Goal: Transaction & Acquisition: Book appointment/travel/reservation

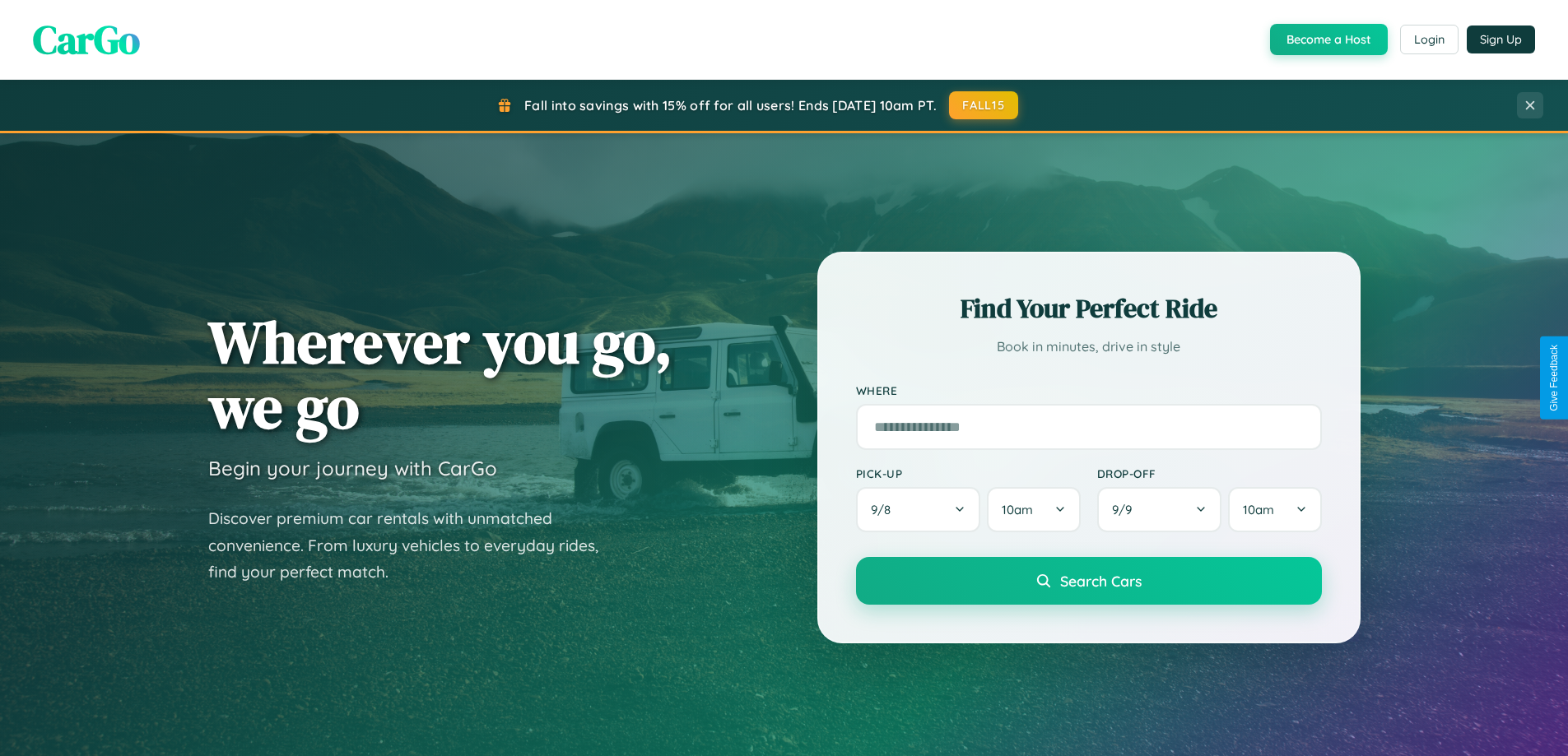
scroll to position [3166, 0]
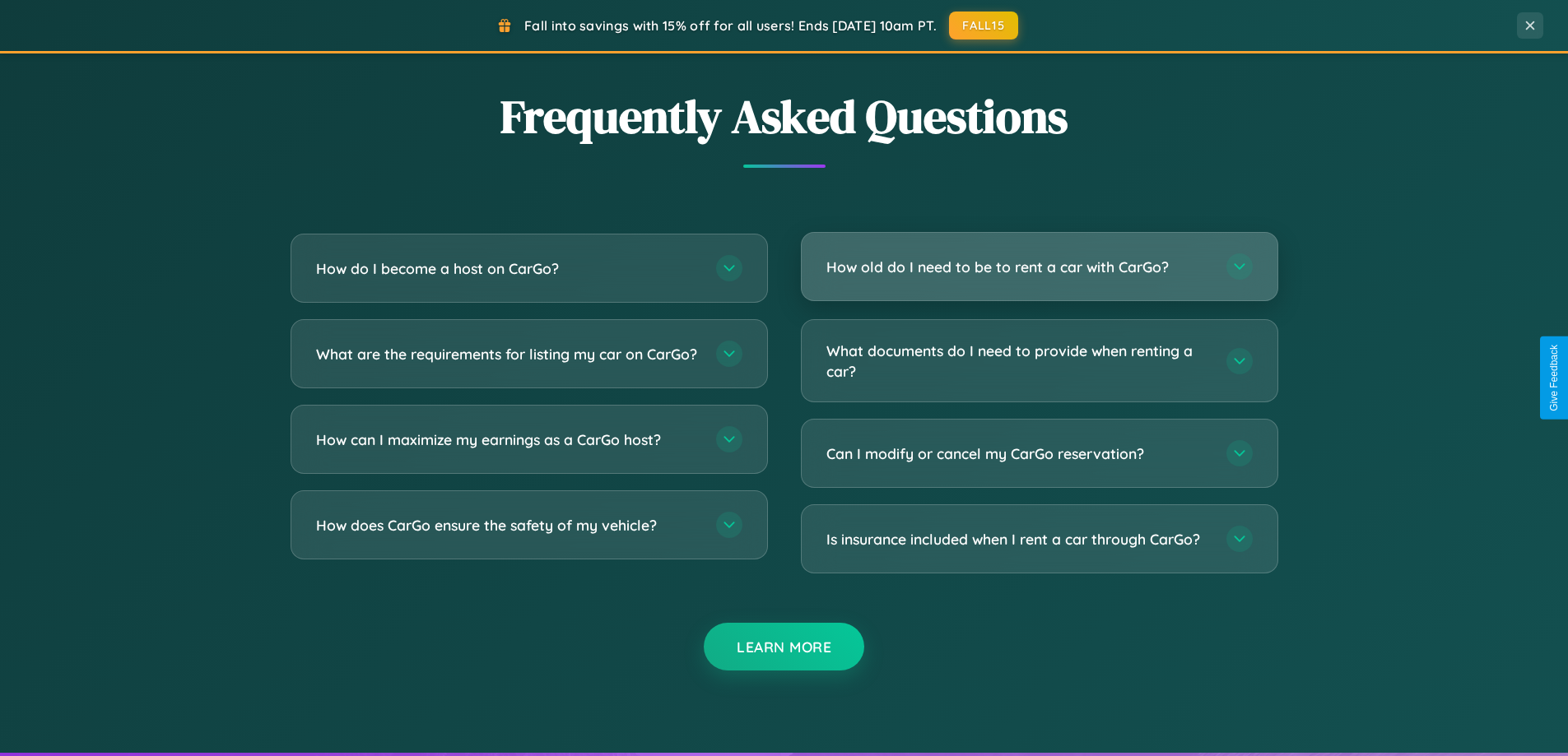
click at [1039, 268] on h3 "How old do I need to be to rent a car with CarGo?" at bounding box center [1018, 267] width 384 height 20
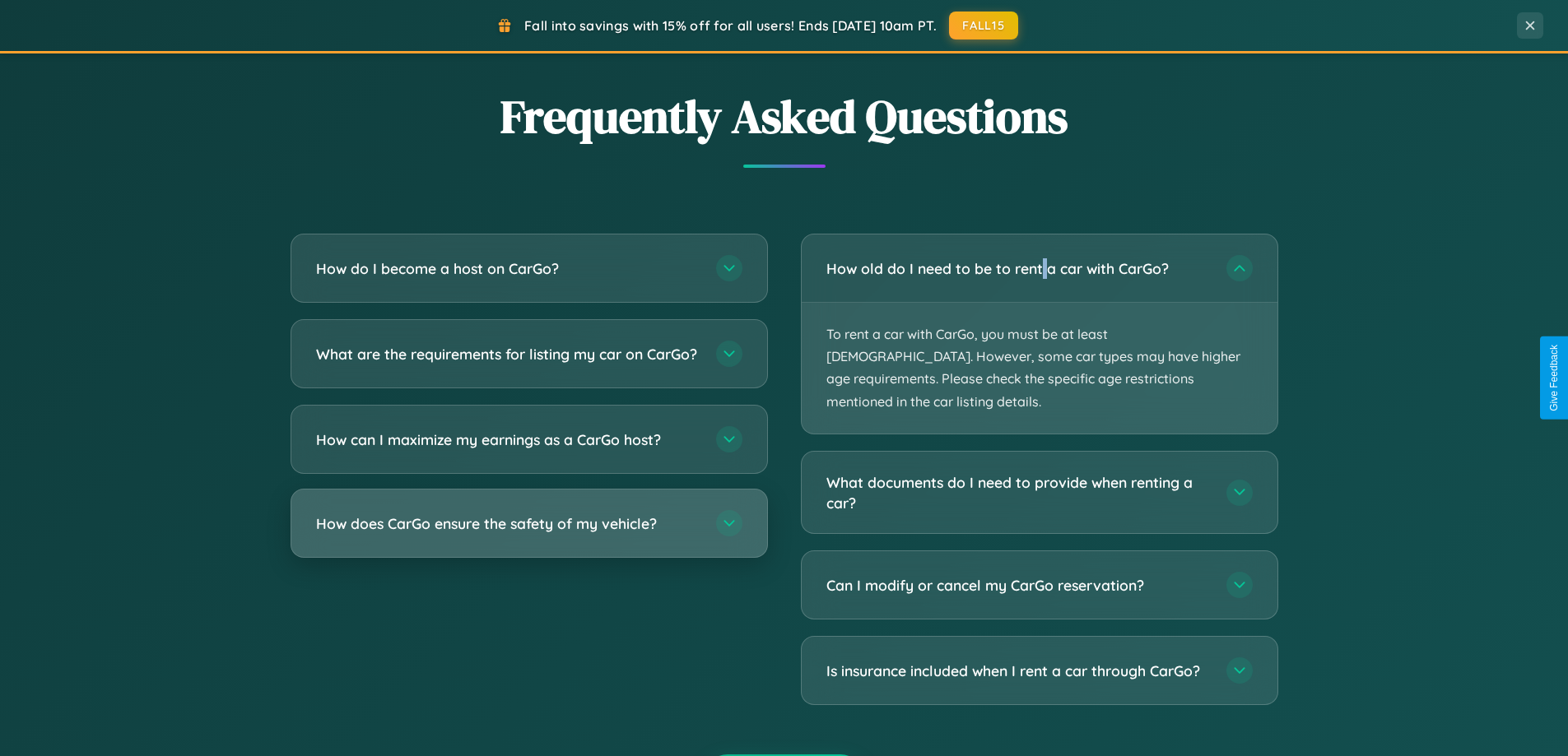
click at [528, 534] on h3 "How does CarGo ensure the safety of my vehicle?" at bounding box center [507, 524] width 384 height 20
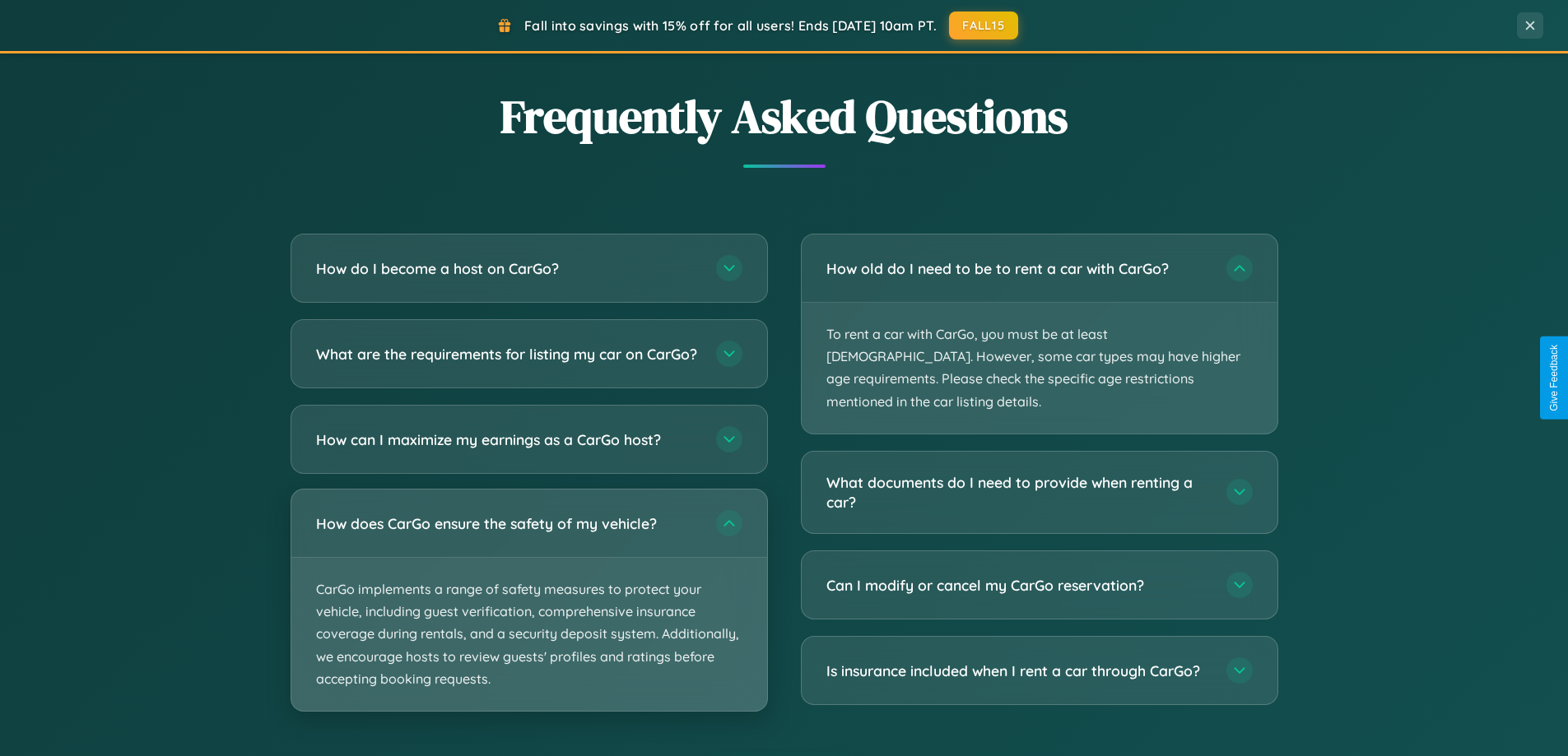
click at [528, 614] on p "CarGo implements a range of safety measures to protect your vehicle, including …" at bounding box center [529, 634] width 475 height 153
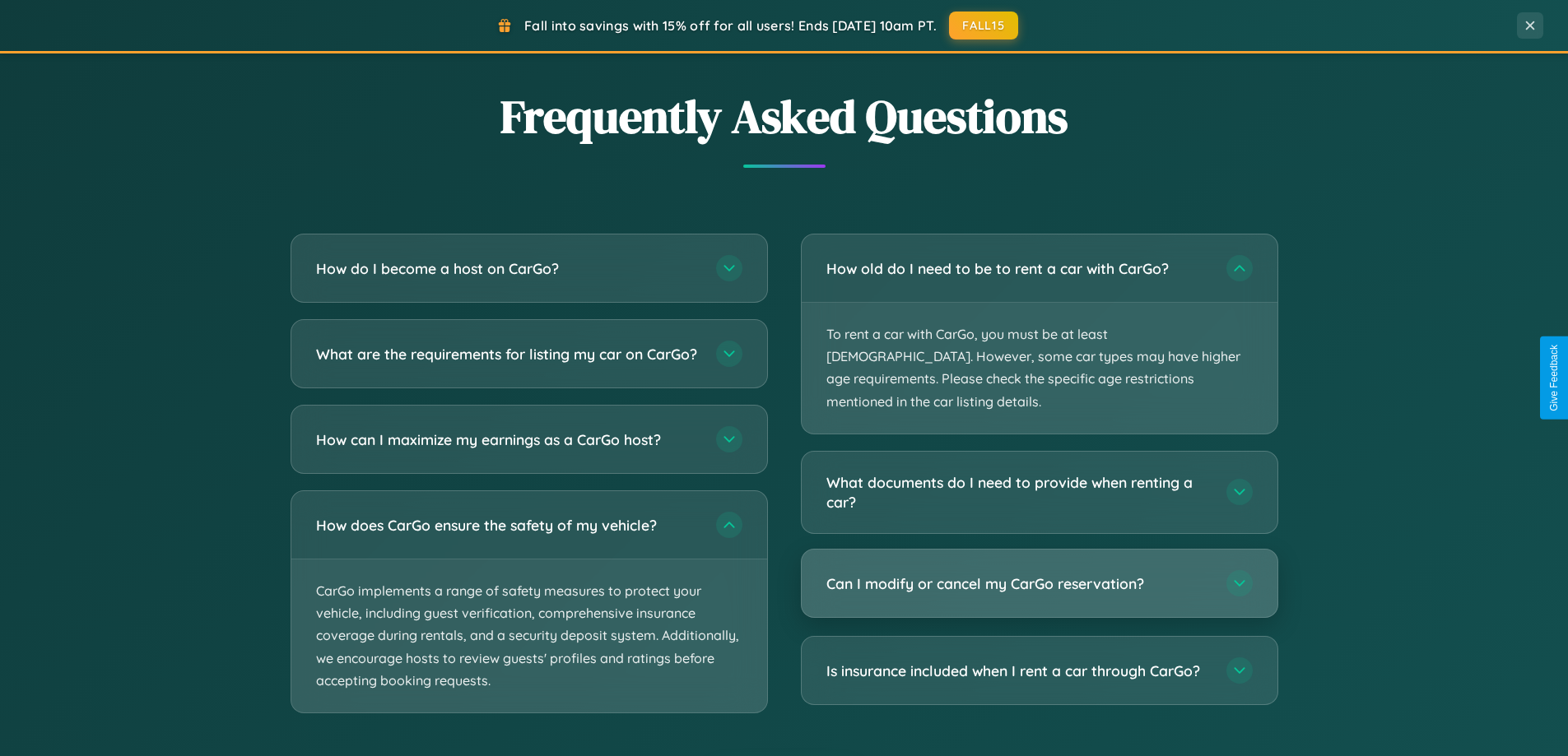
click at [1039, 573] on h3 "Can I modify or cancel my CarGo reservation?" at bounding box center [1018, 584] width 384 height 20
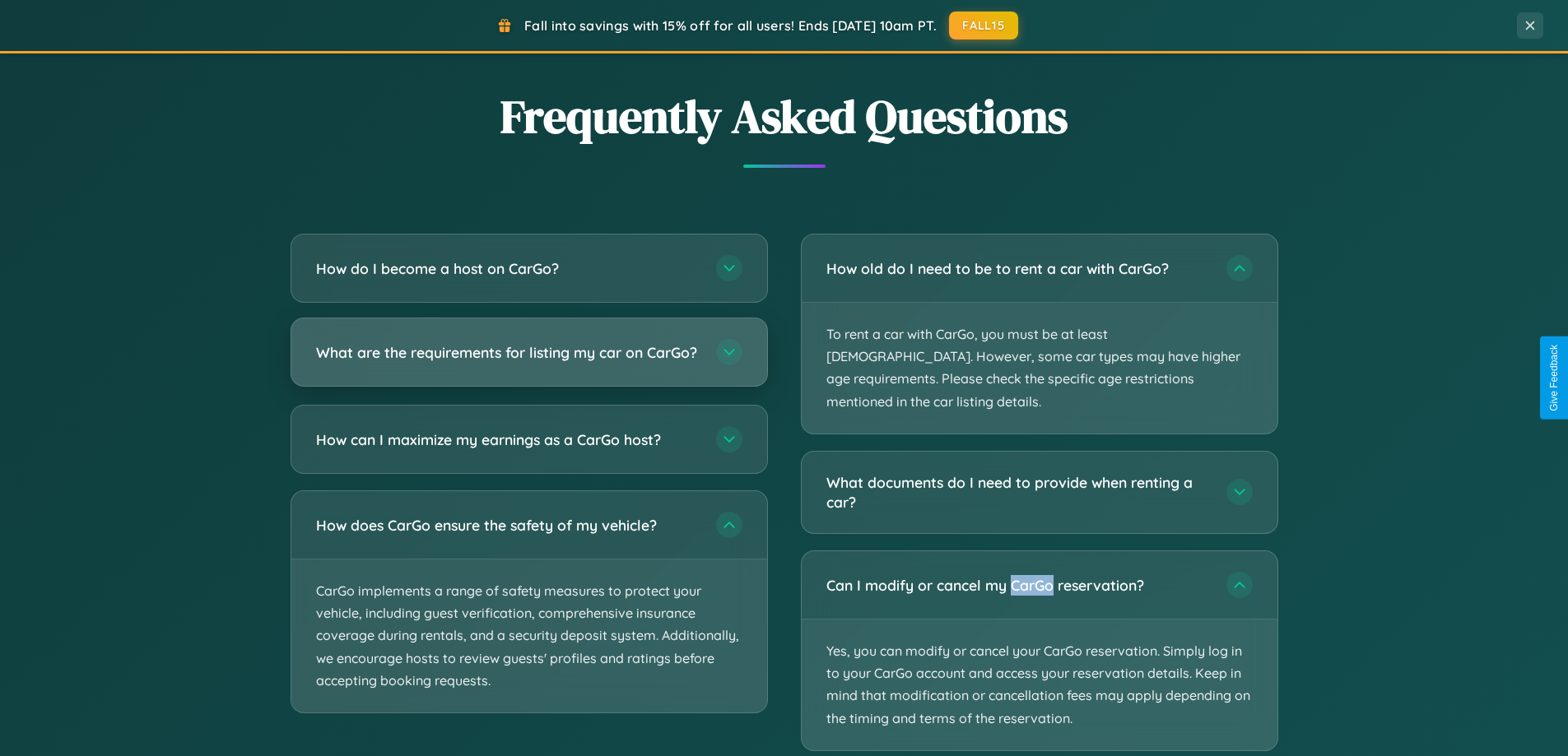
click at [528, 360] on h3 "What are the requirements for listing my car on CarGo?" at bounding box center [507, 352] width 384 height 20
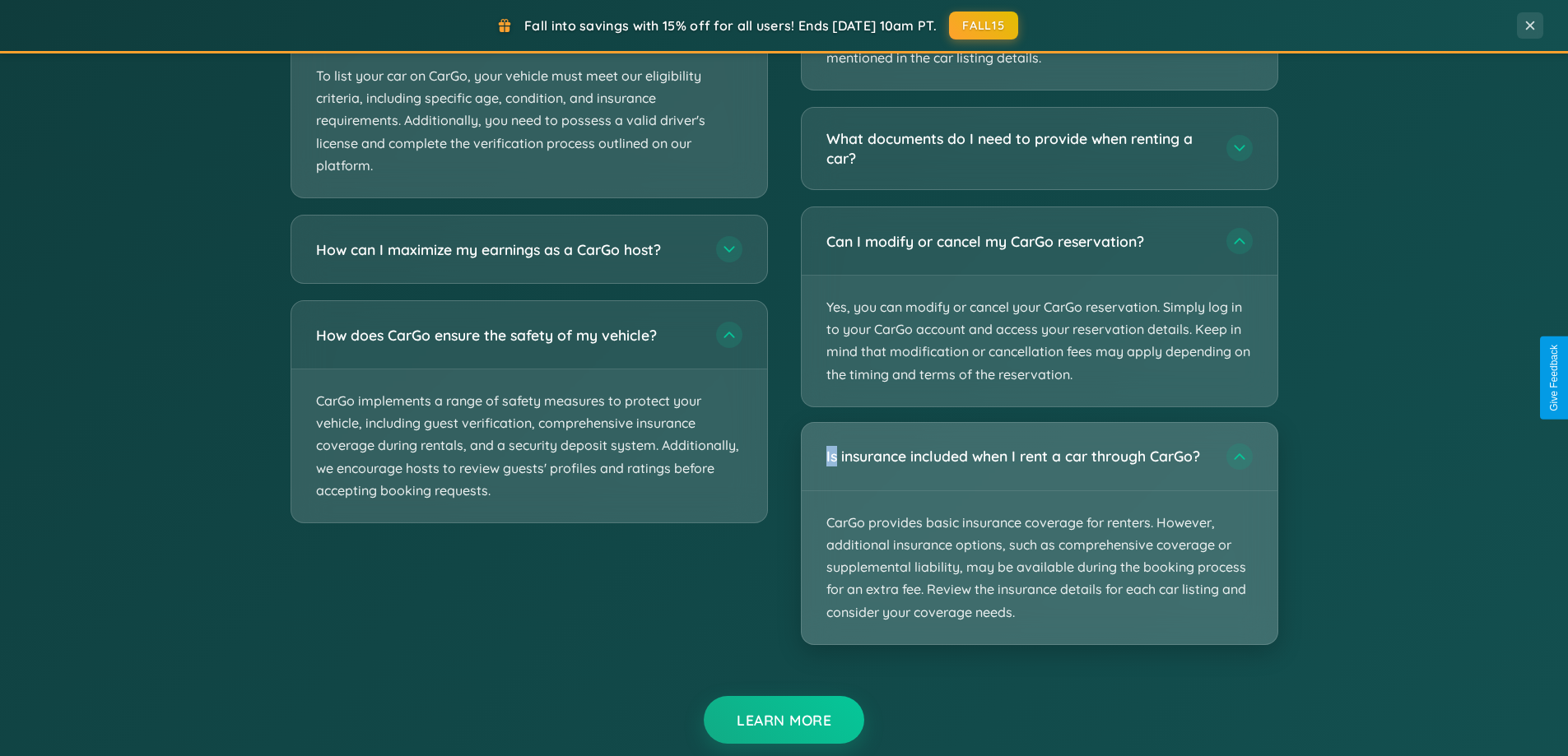
scroll to position [3083, 0]
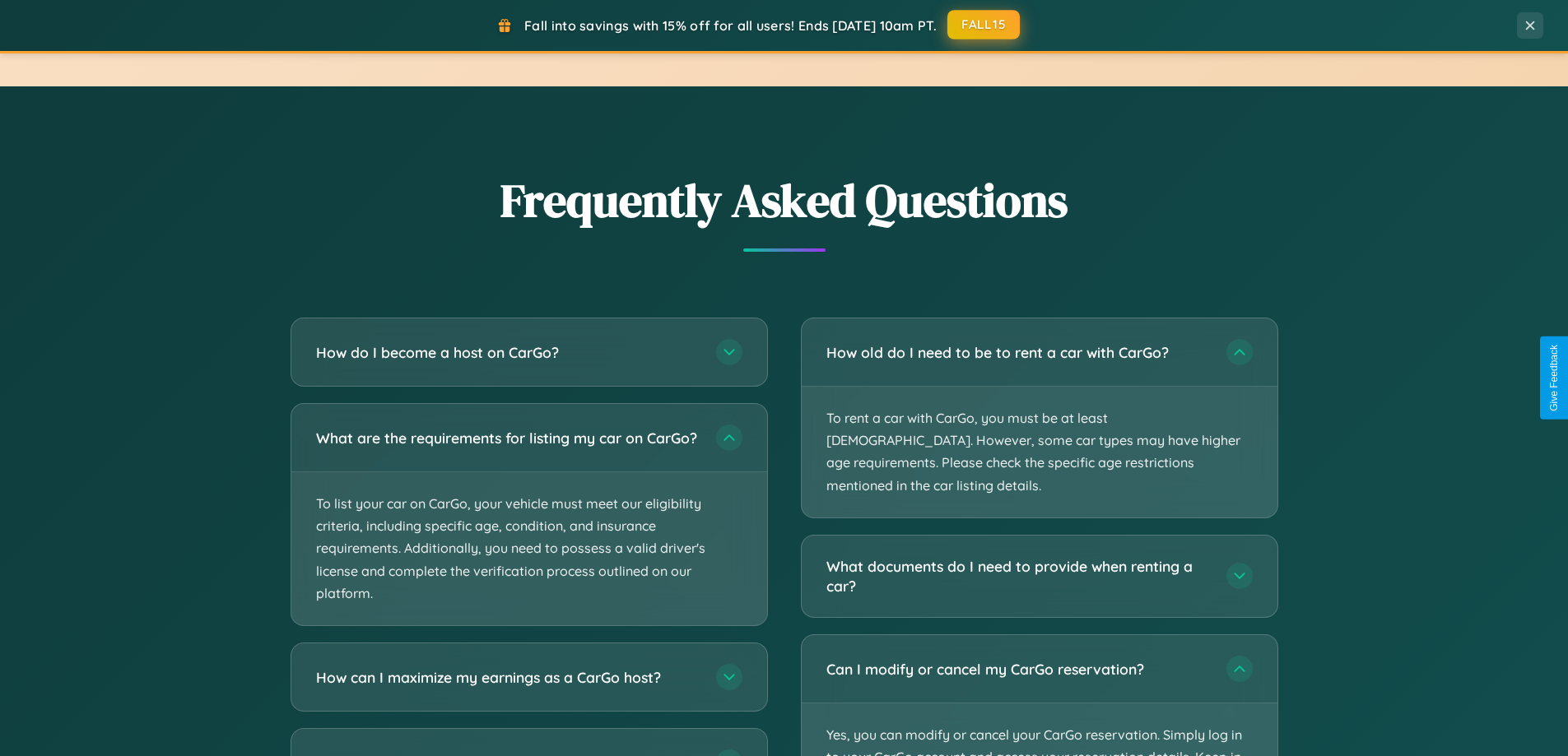
click at [984, 26] on button "FALL15" at bounding box center [983, 25] width 72 height 29
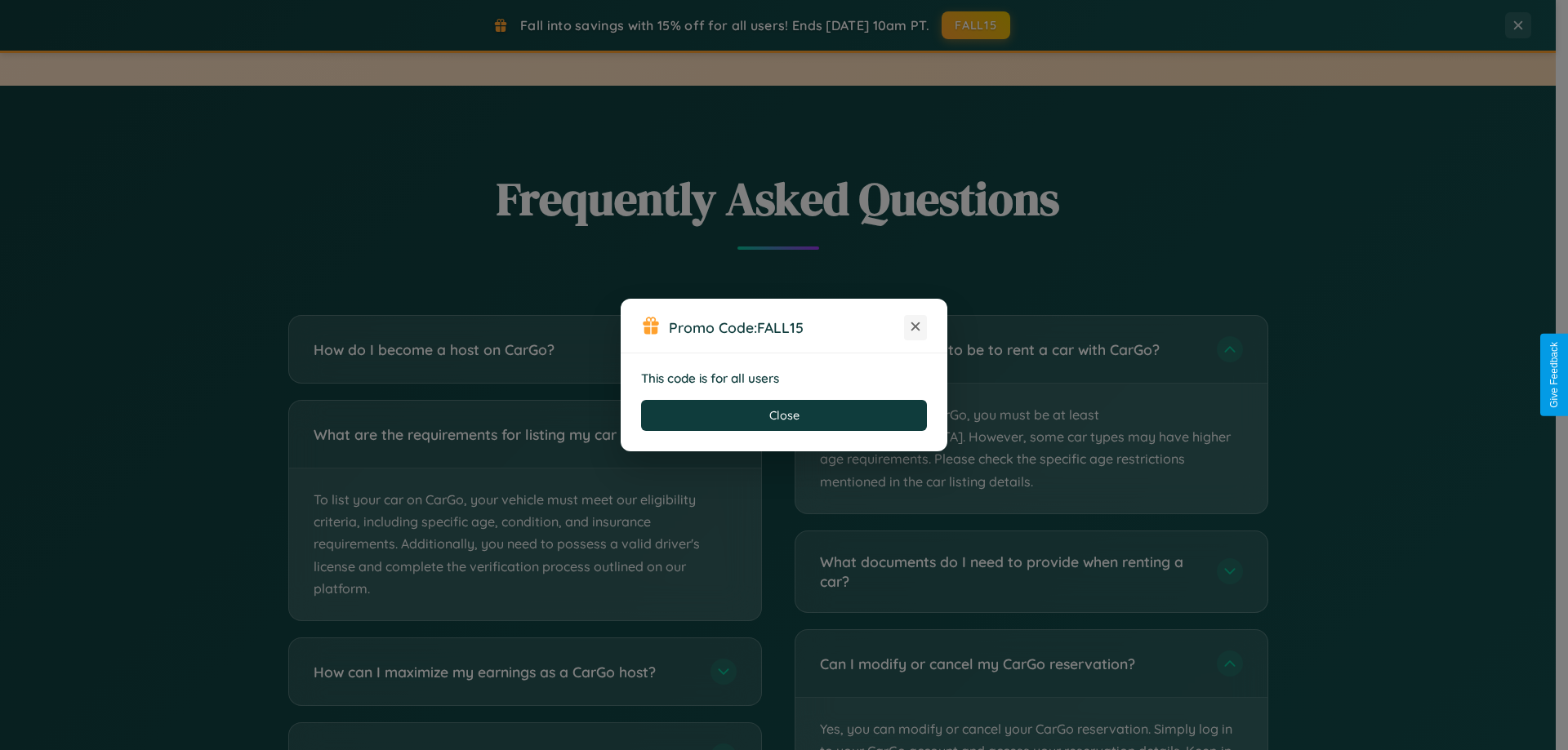
click at [915, 328] on icon at bounding box center [915, 327] width 16 height 16
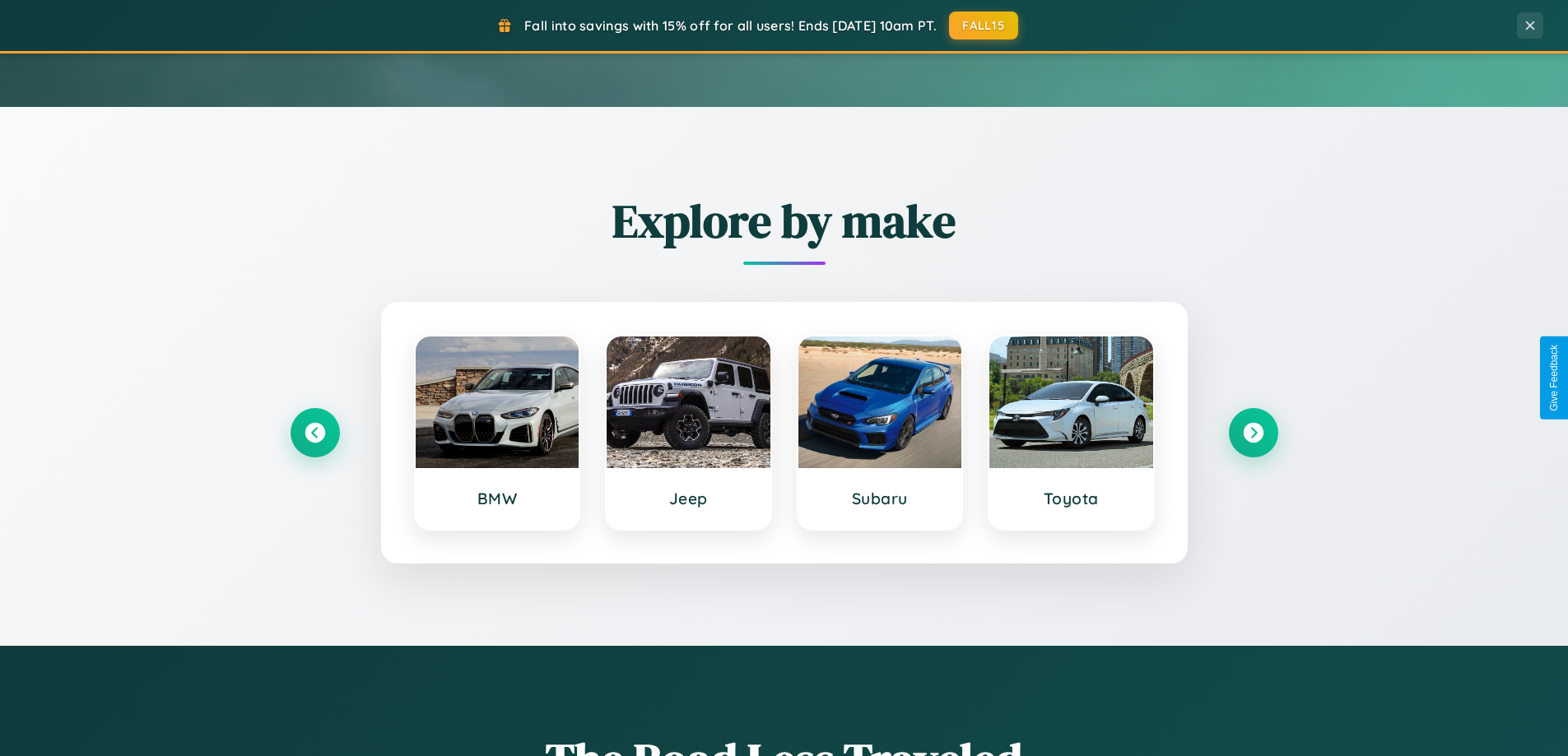
scroll to position [49, 0]
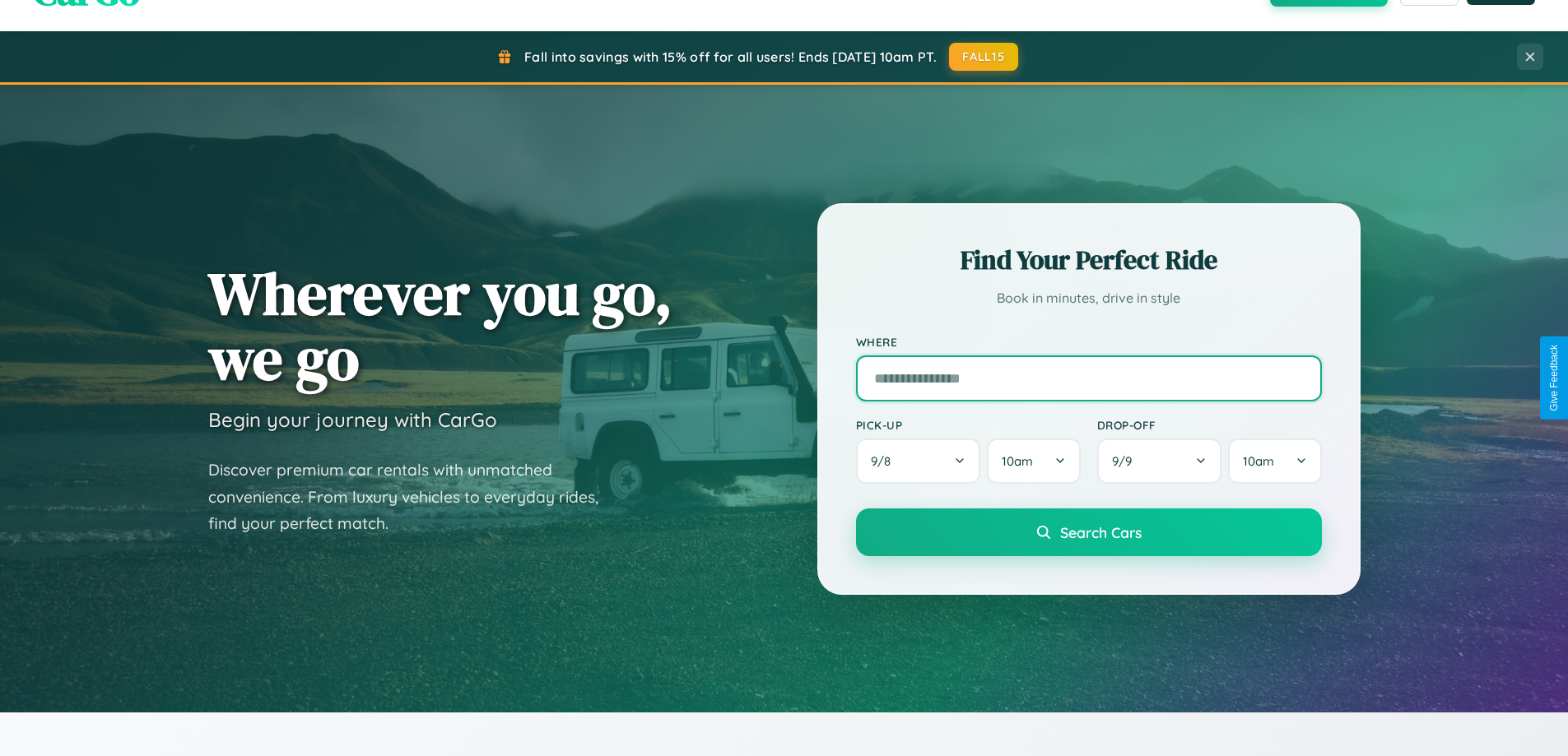
click at [1088, 378] on input "text" at bounding box center [1089, 378] width 466 height 46
type input "******"
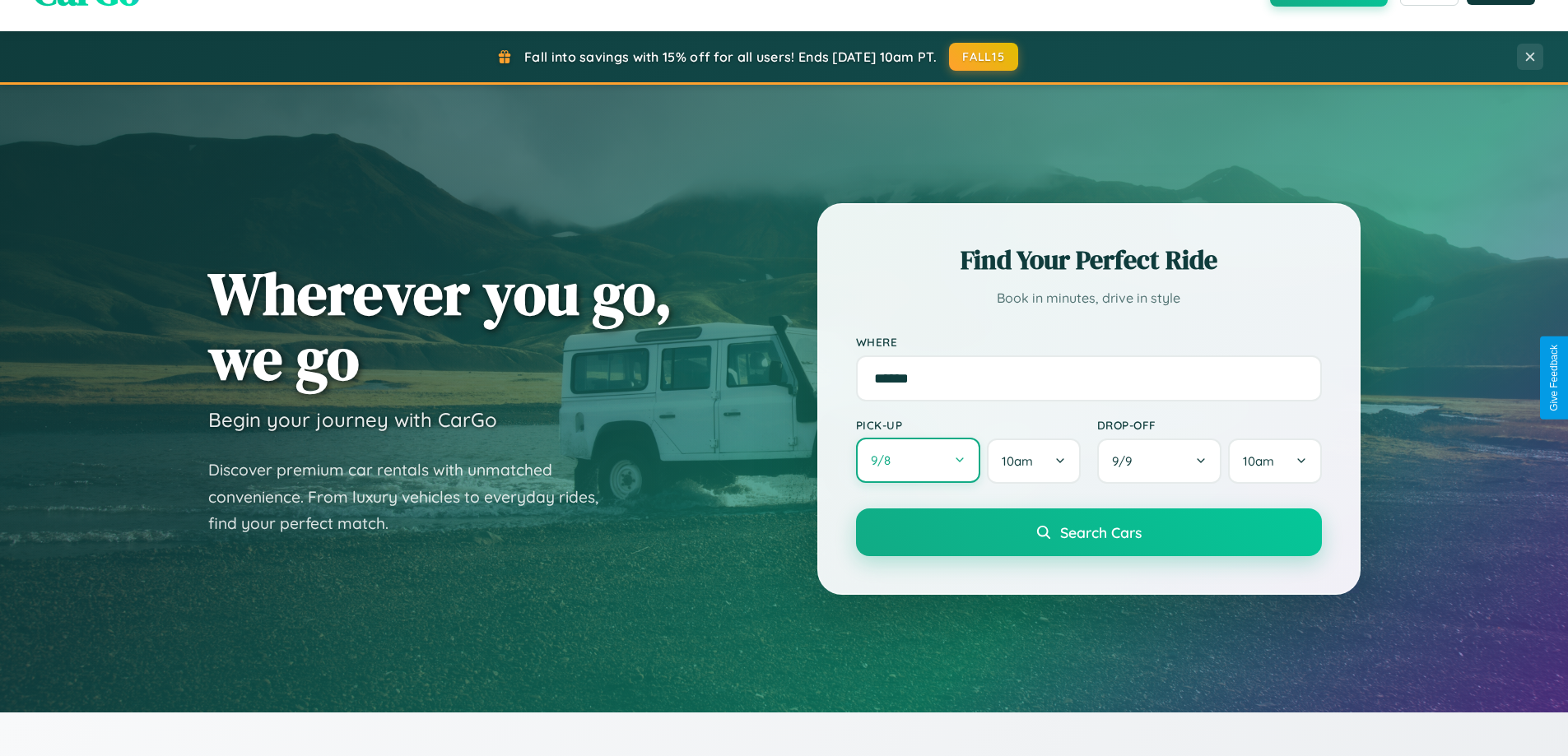
click at [917, 461] on button "9 / 8" at bounding box center [918, 460] width 125 height 45
select select "*"
select select "****"
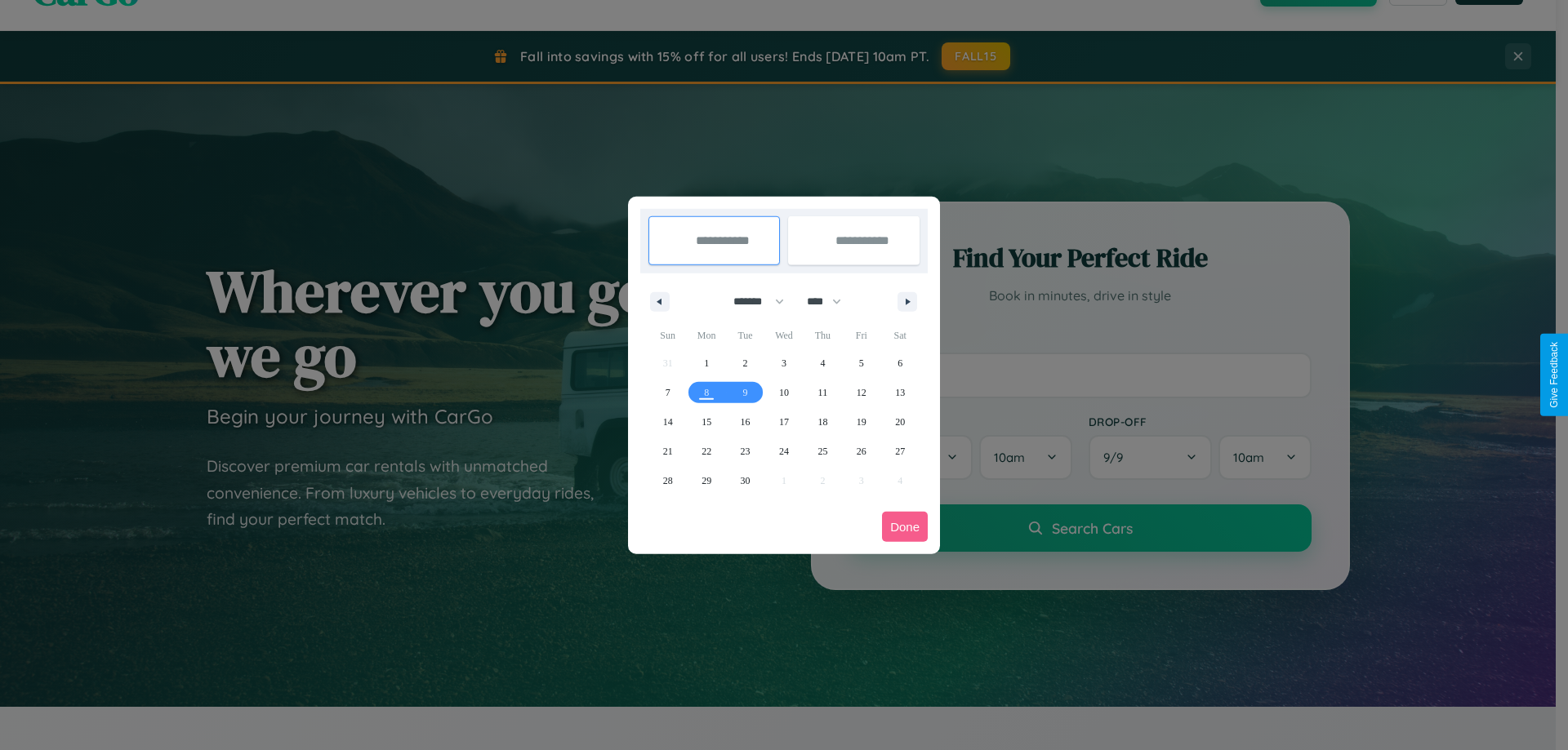
drag, startPoint x: 751, startPoint y: 301, endPoint x: 784, endPoint y: 328, distance: 42.6
click at [751, 301] on select "******* ******** ***** ***** *** **** **** ****** ********* ******* ******** **…" at bounding box center [756, 302] width 69 height 27
select select "*"
drag, startPoint x: 831, startPoint y: 301, endPoint x: 784, endPoint y: 328, distance: 54.2
click at [831, 301] on select "**** **** **** **** **** **** **** **** **** **** **** **** **** **** **** ****…" at bounding box center [823, 302] width 49 height 27
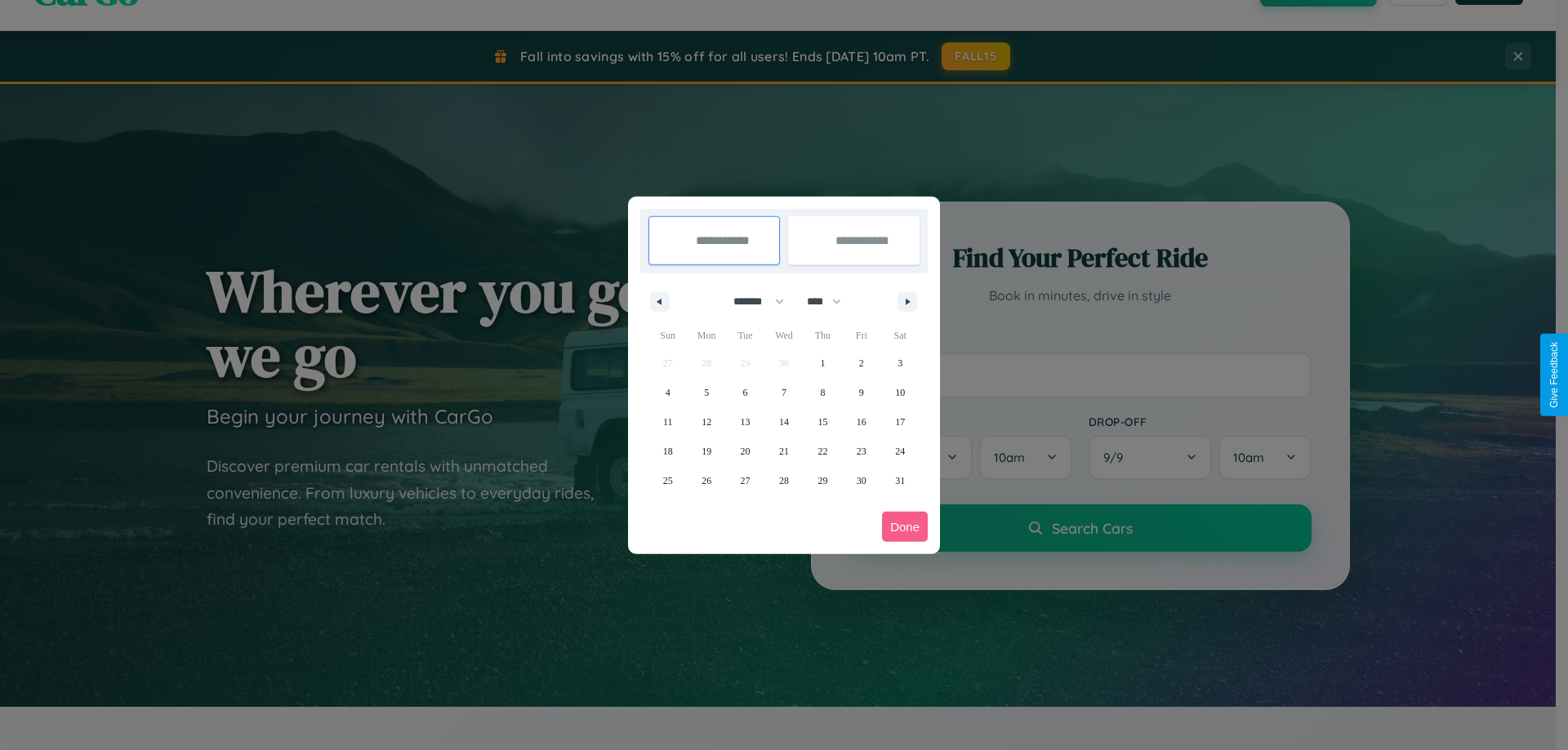
select select "****"
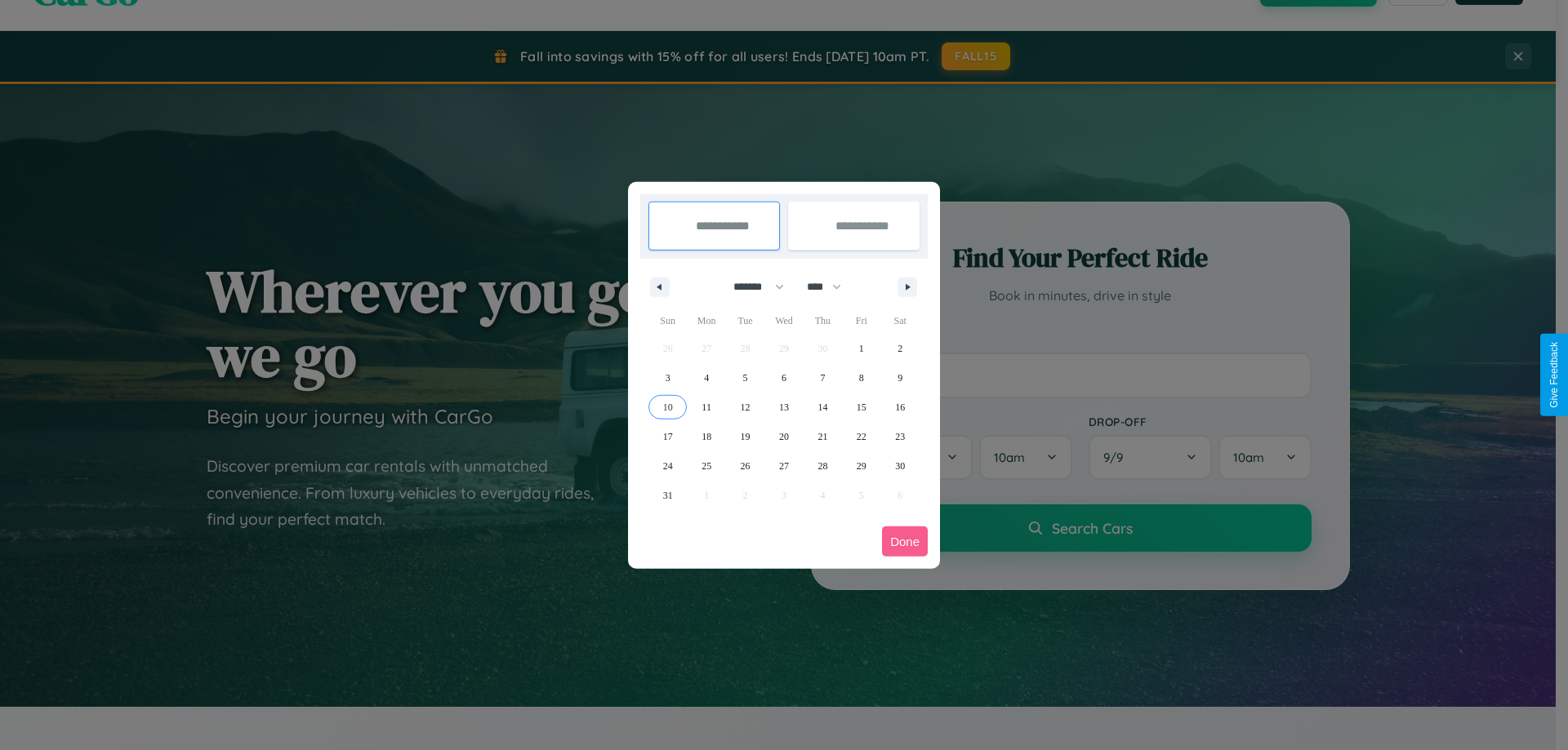
click at [667, 407] on span "10" at bounding box center [667, 407] width 10 height 29
type input "**********"
click at [745, 407] on span "12" at bounding box center [746, 407] width 10 height 29
type input "**********"
click at [905, 542] on button "Done" at bounding box center [905, 542] width 46 height 30
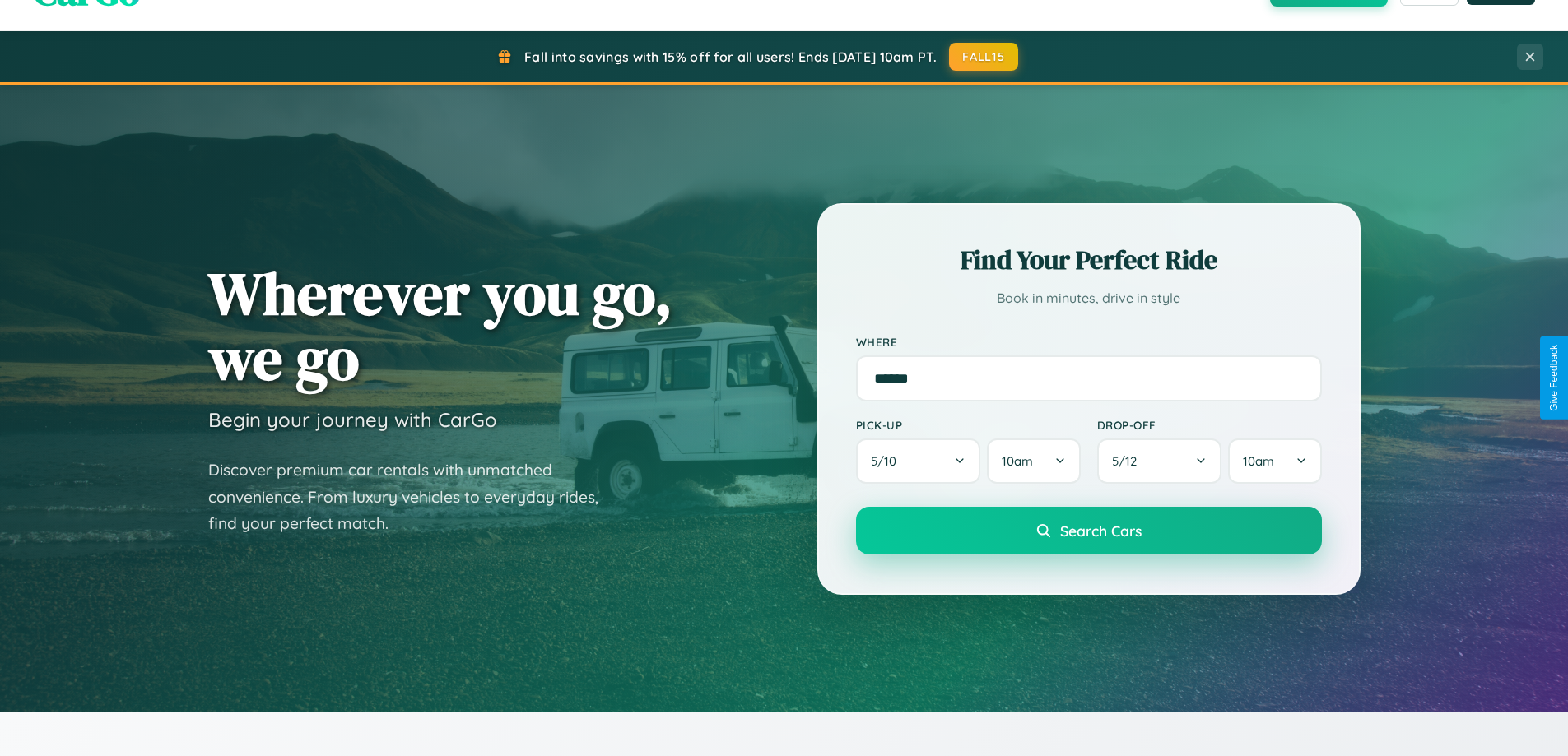
click at [1088, 531] on span "Search Cars" at bounding box center [1100, 531] width 82 height 18
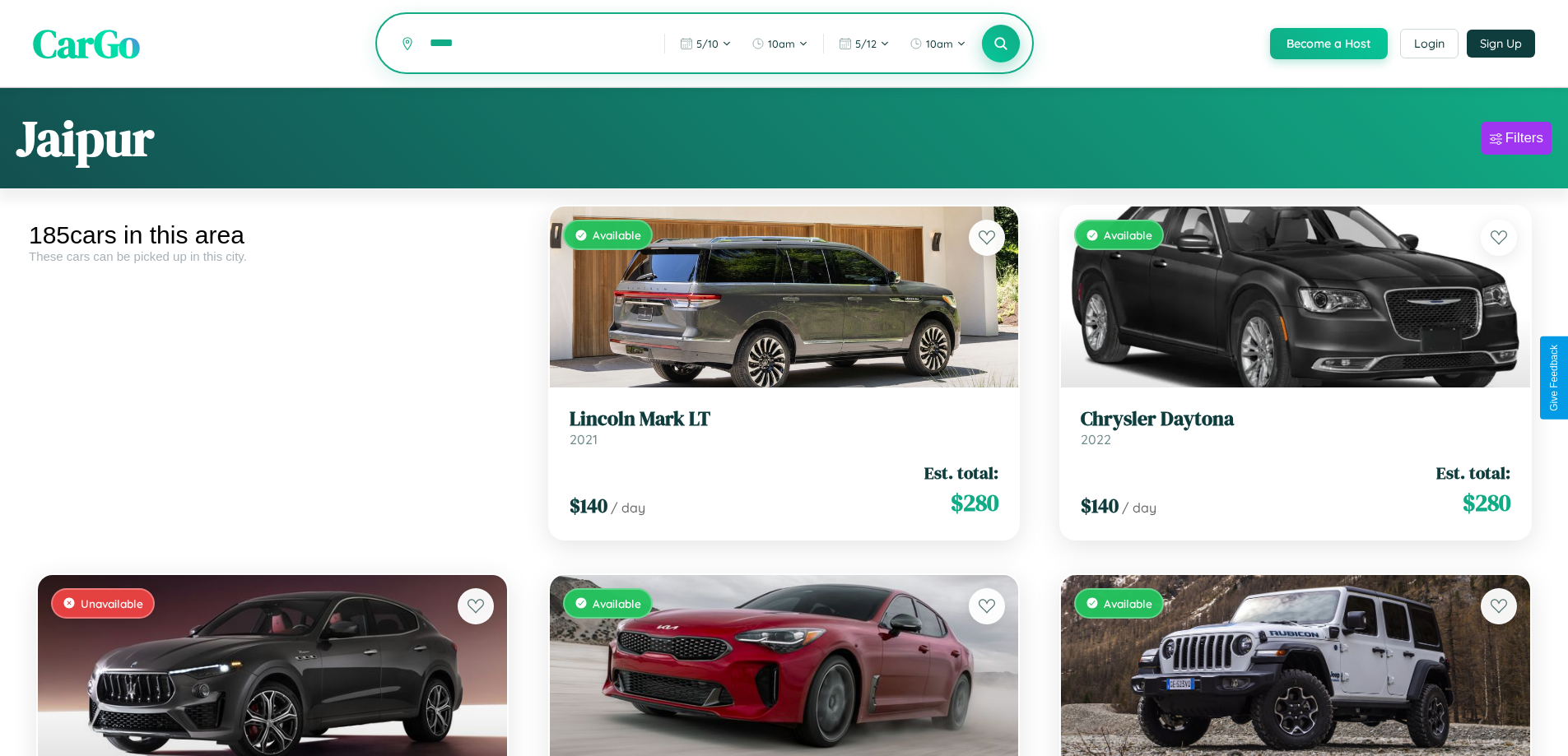
type input "*****"
click at [1000, 44] on icon at bounding box center [1001, 43] width 16 height 16
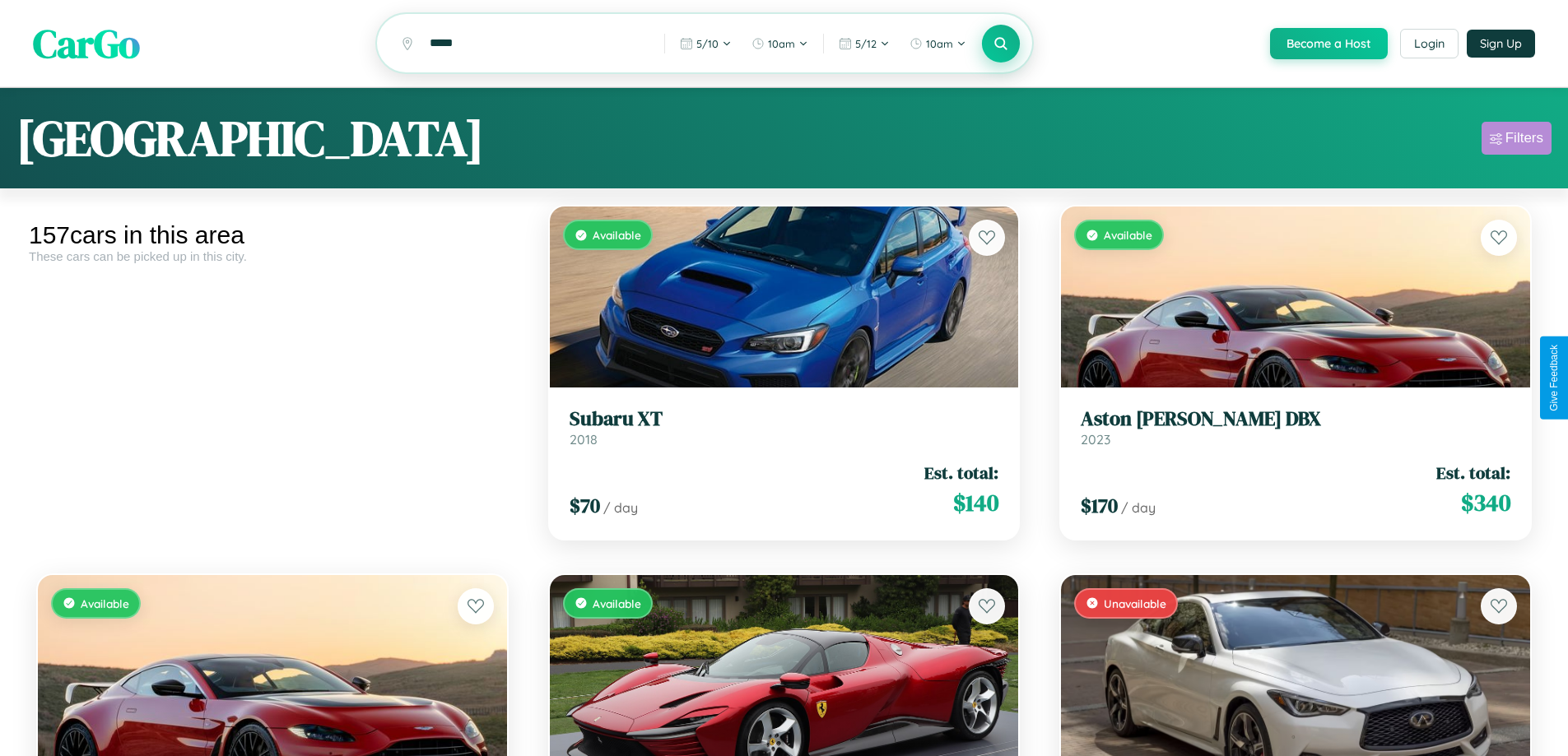
click at [1516, 140] on div "Filters" at bounding box center [1523, 139] width 38 height 17
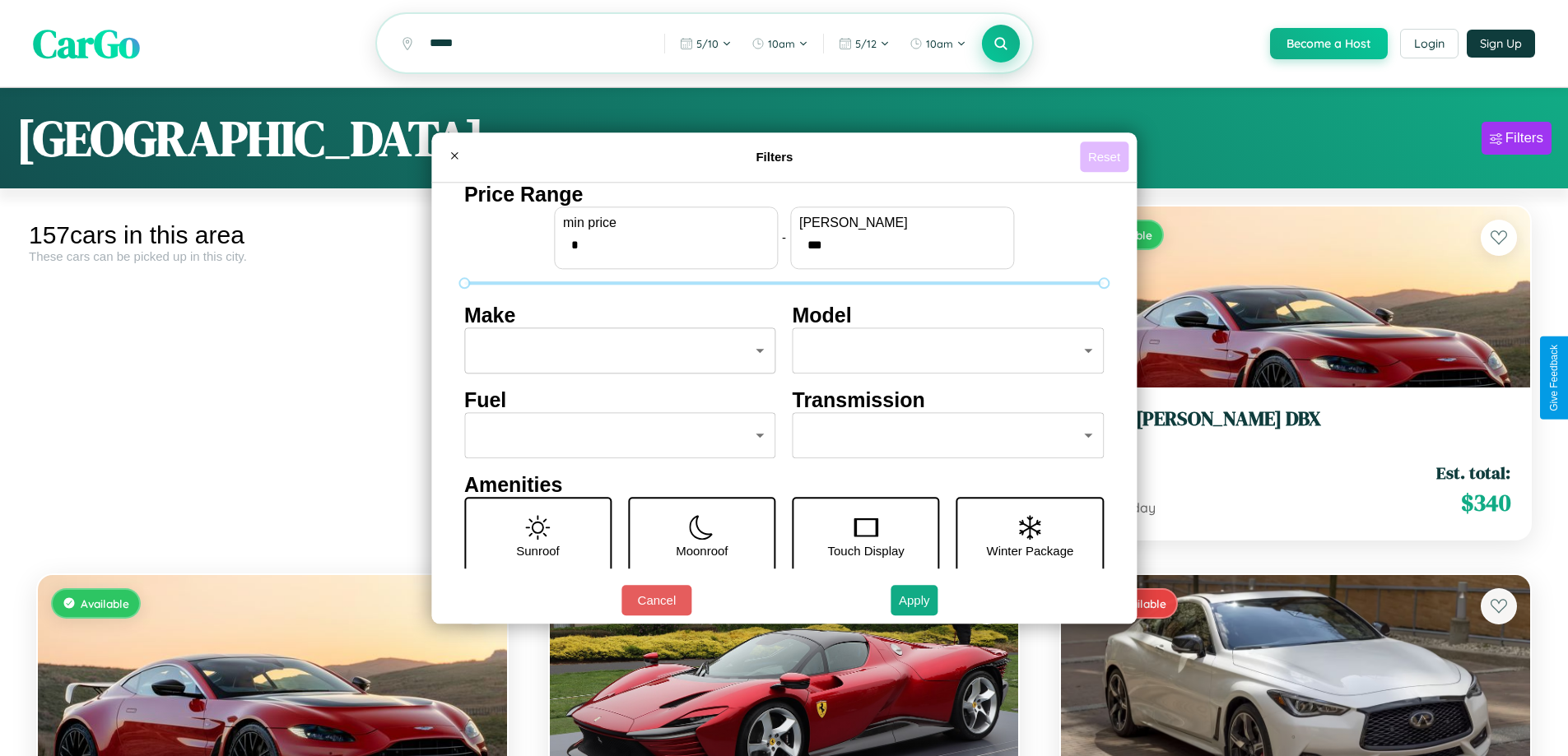
click at [1106, 156] on button "Reset" at bounding box center [1104, 156] width 49 height 30
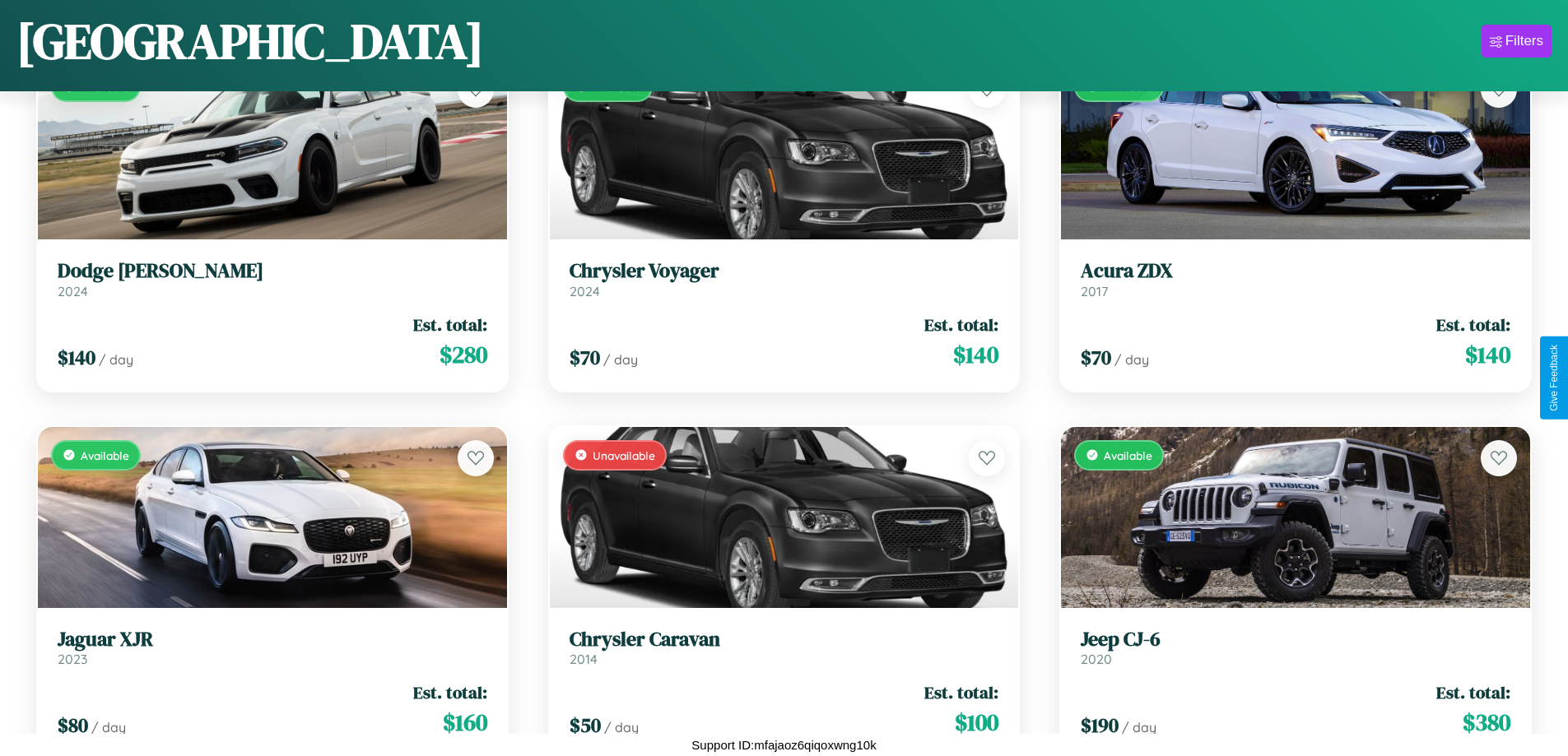
scroll to position [9812, 0]
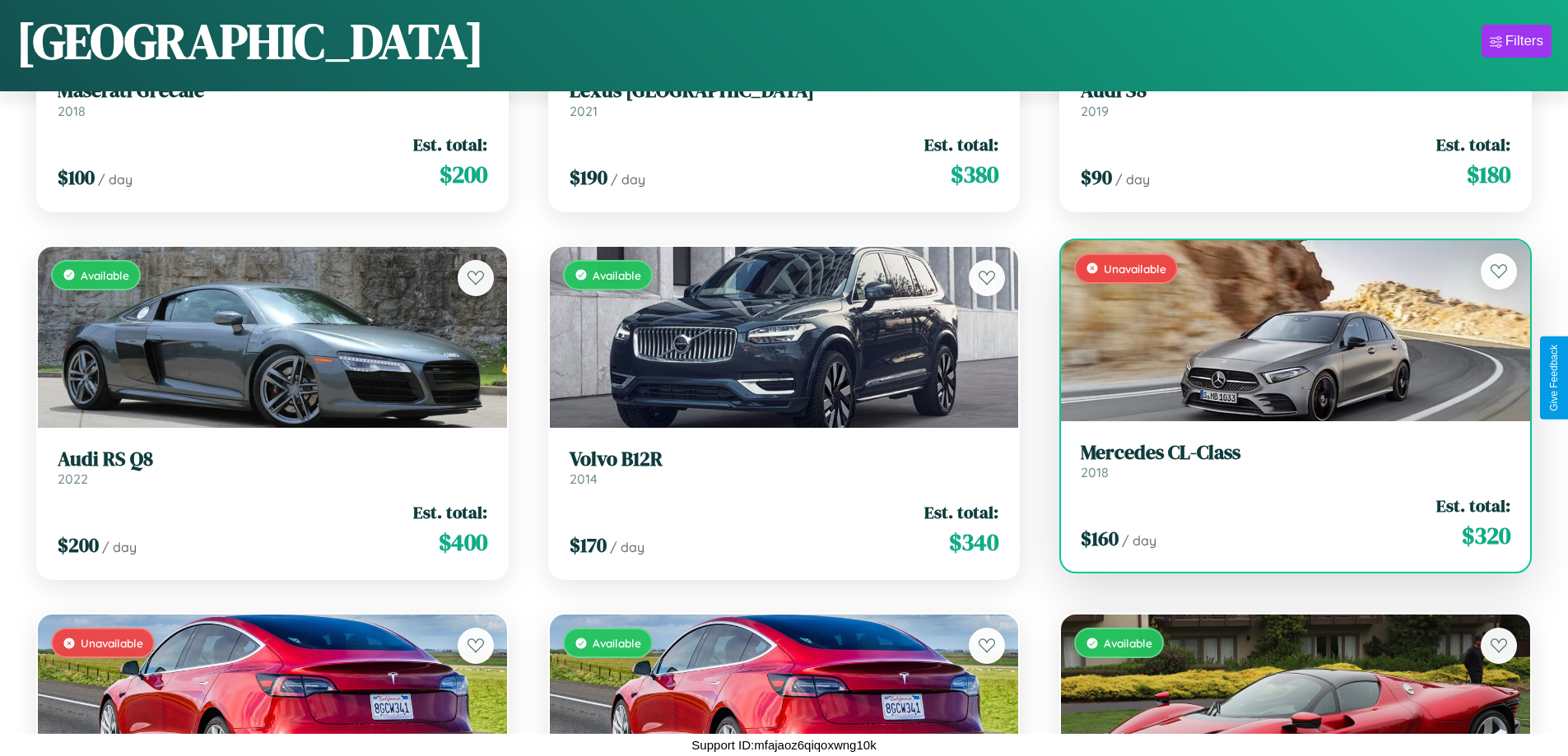
click at [1284, 461] on h3 "Mercedes CL-Class" at bounding box center [1296, 453] width 429 height 24
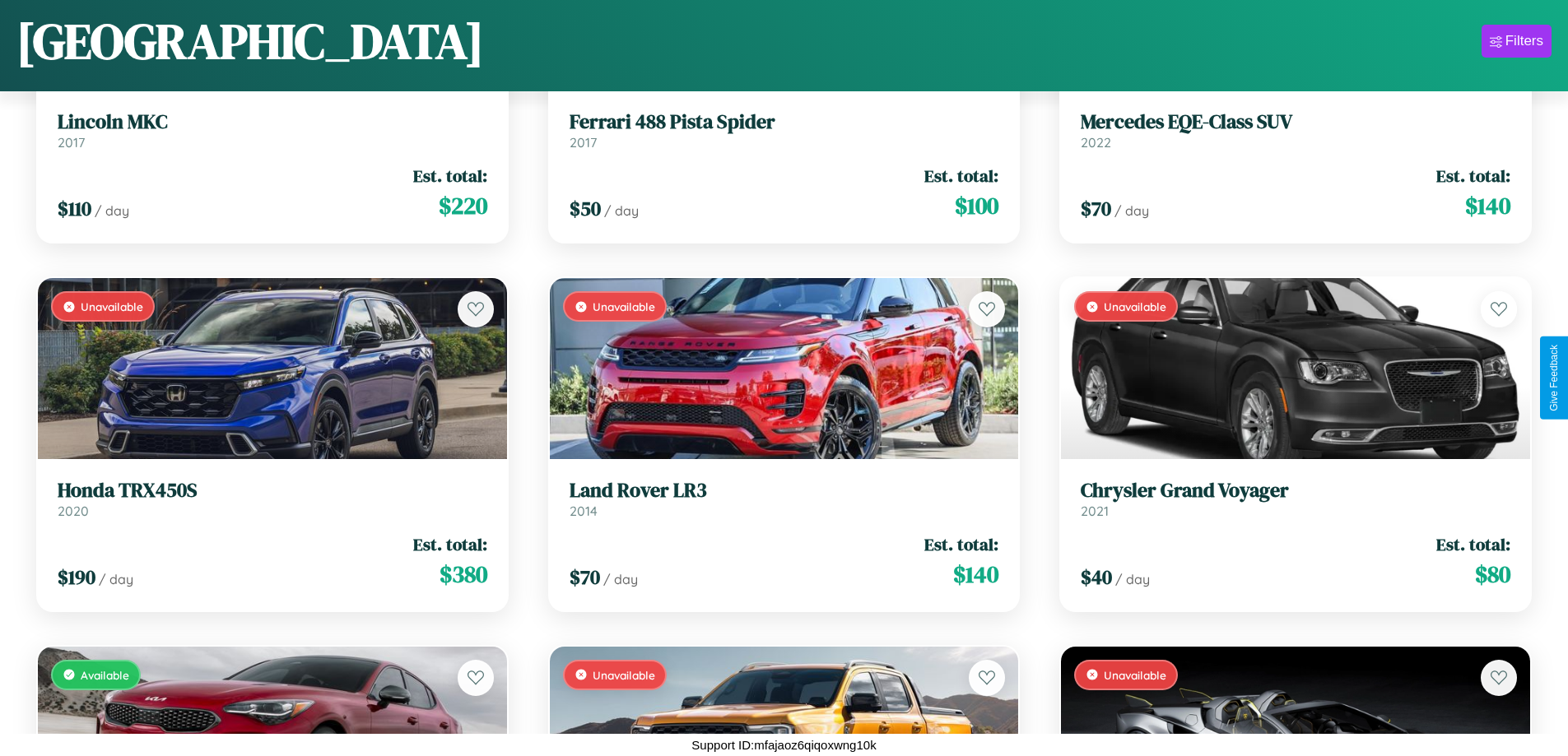
scroll to position [13129, 0]
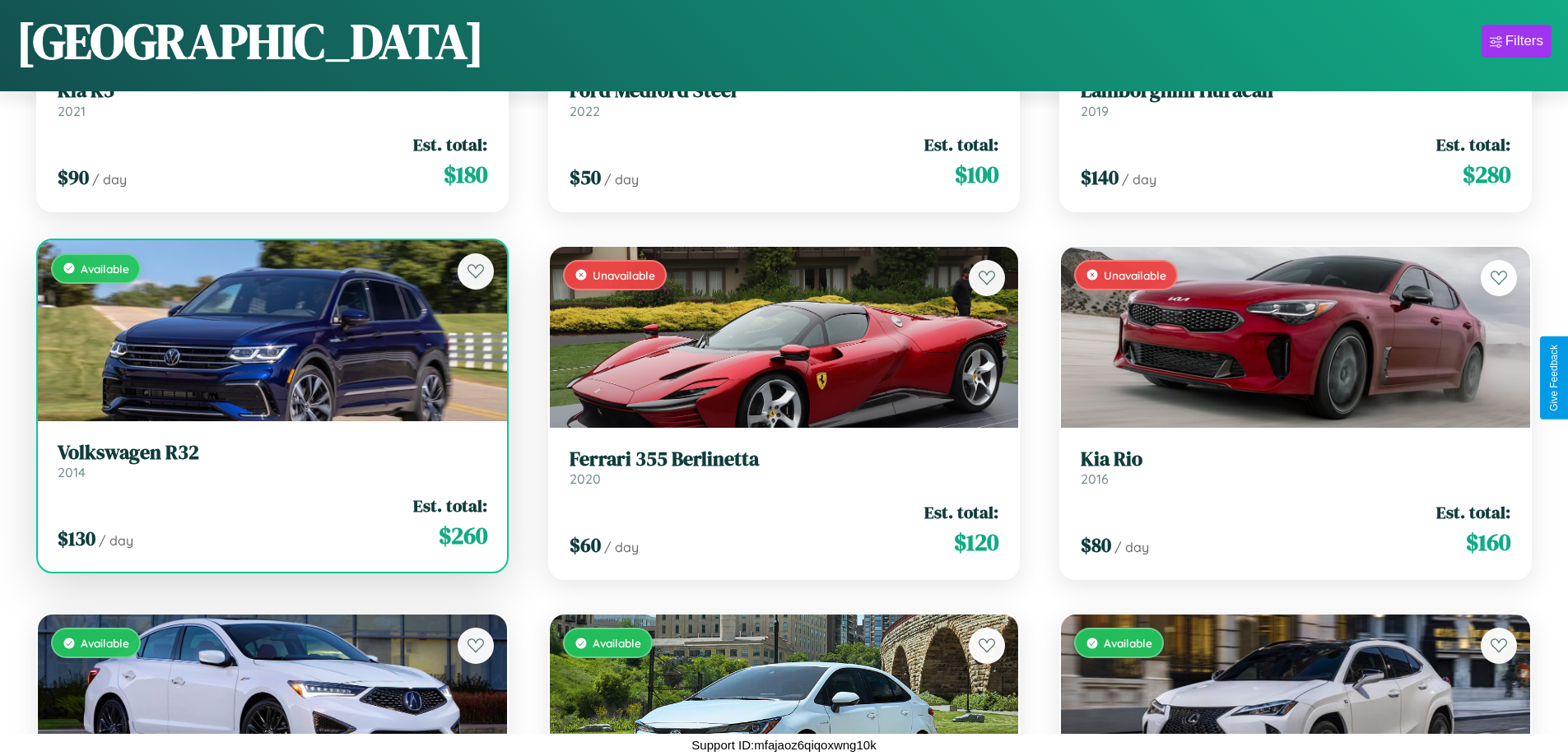
click at [270, 523] on div "$ 130 / day Est. total: $ 260" at bounding box center [272, 523] width 429 height 59
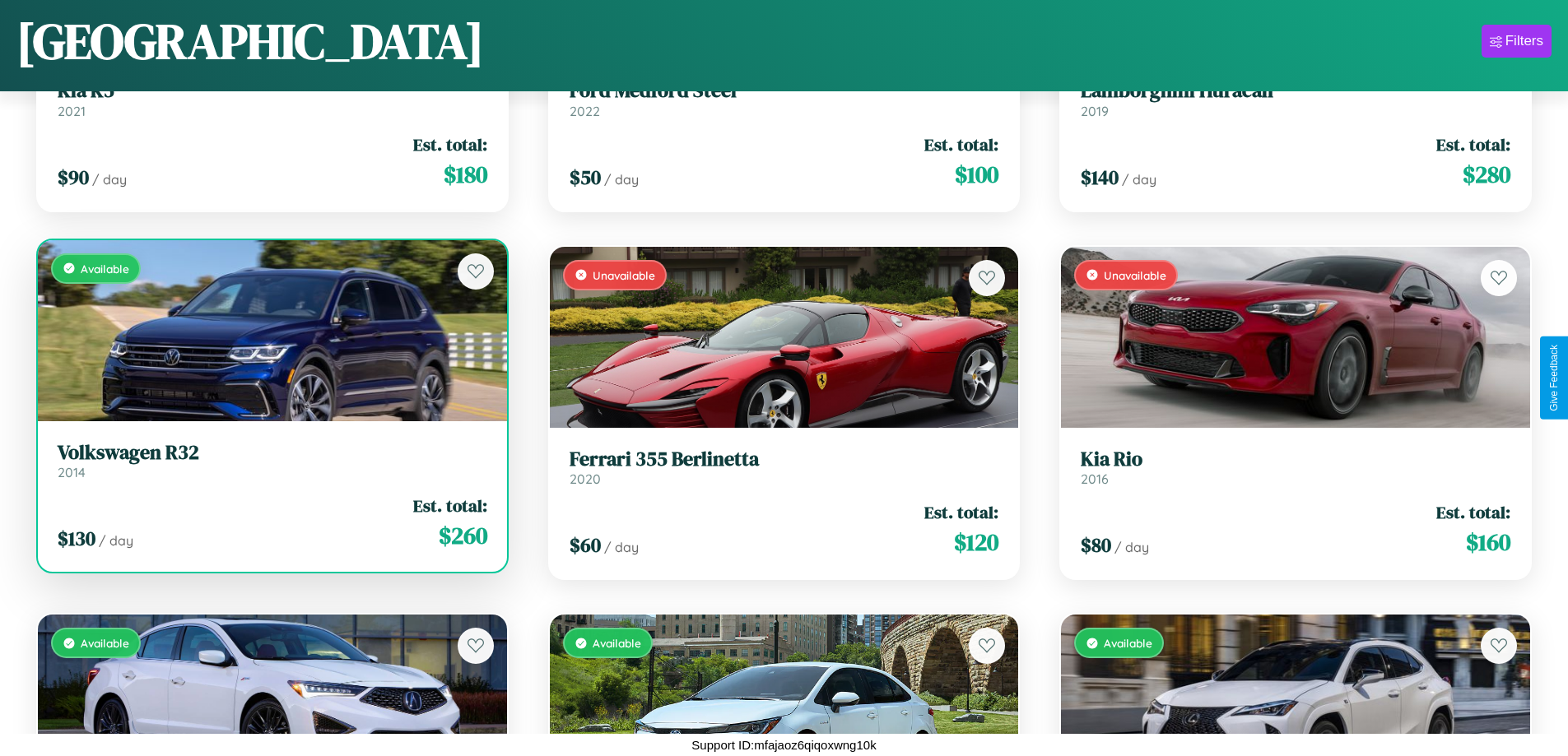
click at [270, 523] on div "$ 130 / day Est. total: $ 260" at bounding box center [272, 523] width 429 height 59
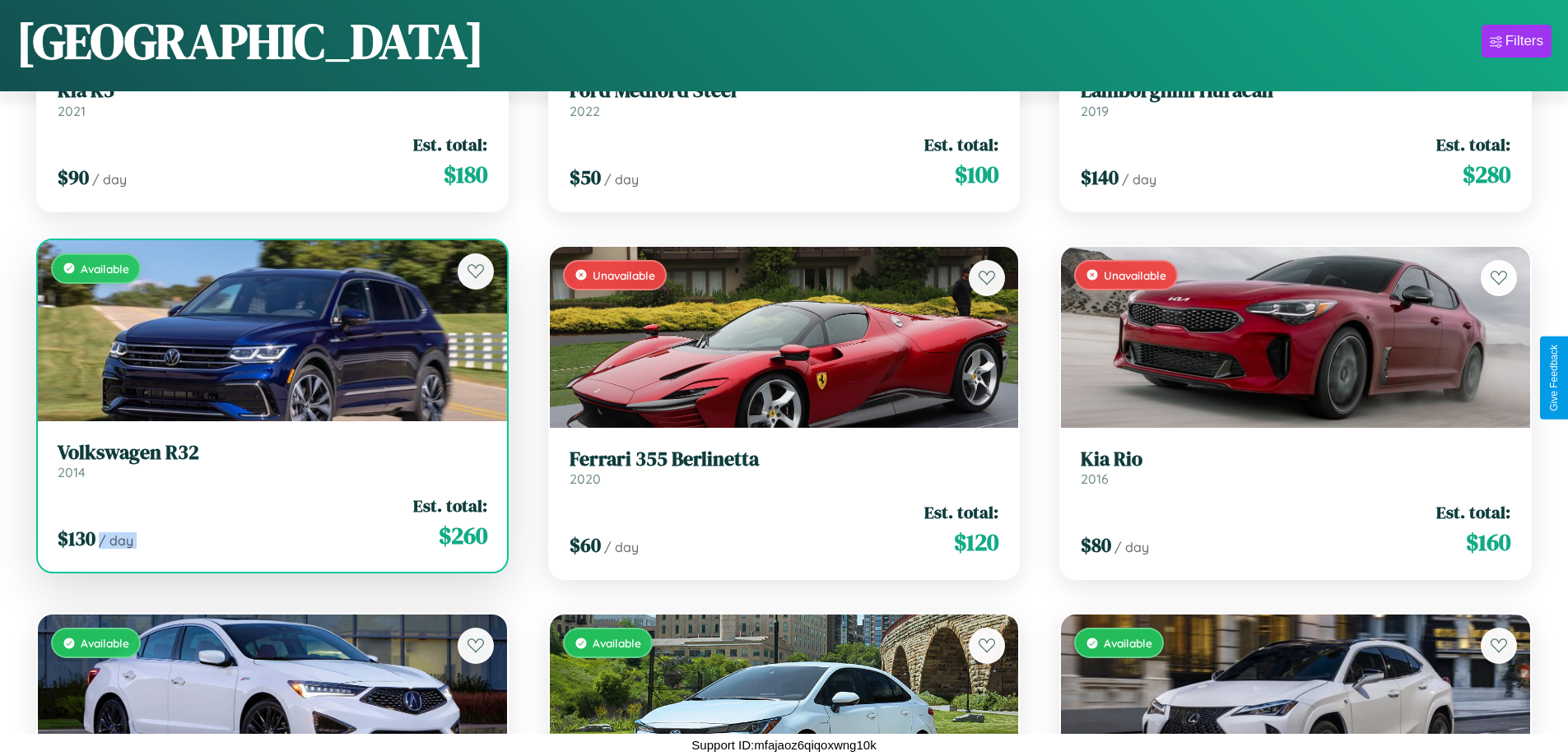
click at [270, 523] on div "$ 130 / day Est. total: $ 260" at bounding box center [272, 523] width 429 height 59
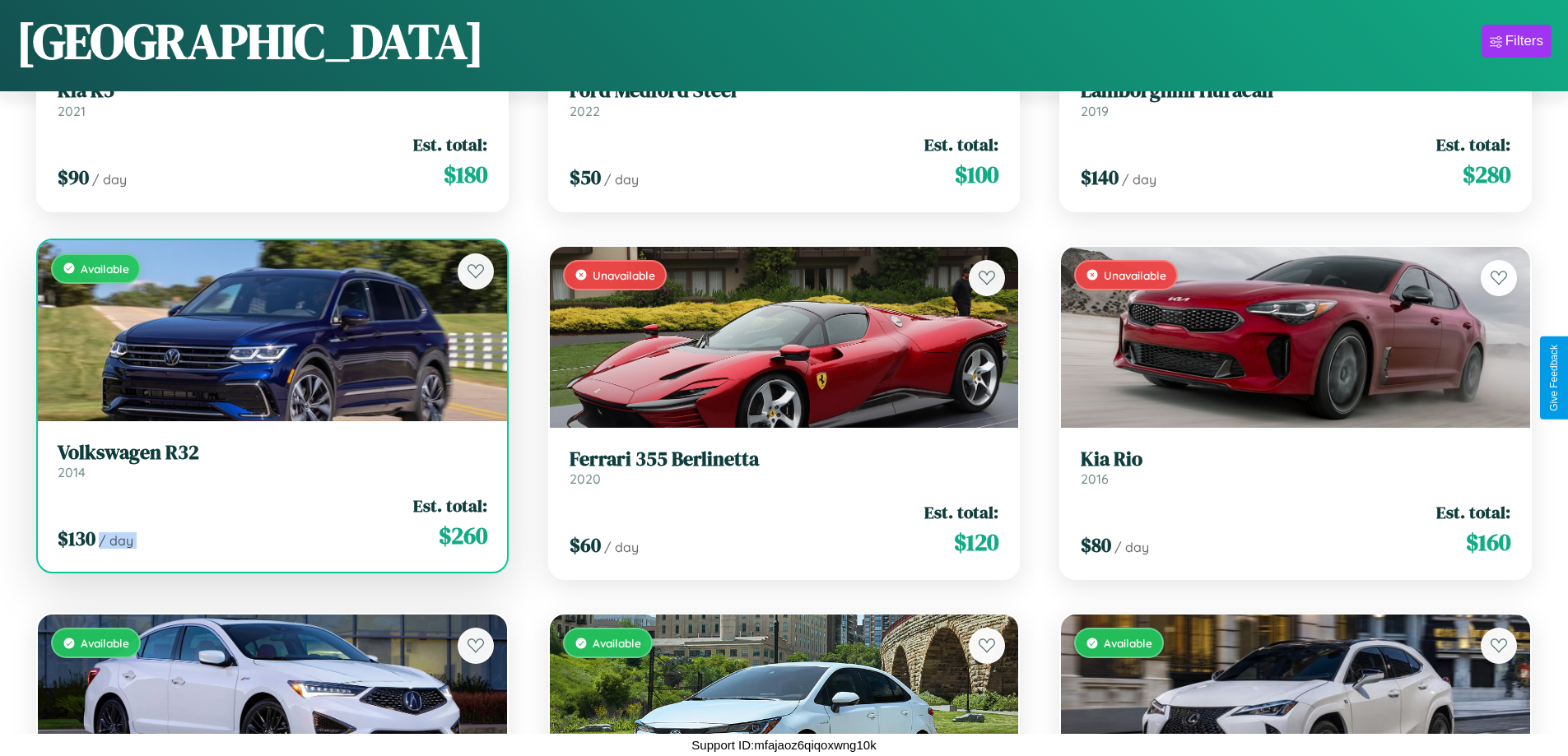
click at [270, 523] on div "$ 130 / day Est. total: $ 260" at bounding box center [272, 523] width 429 height 59
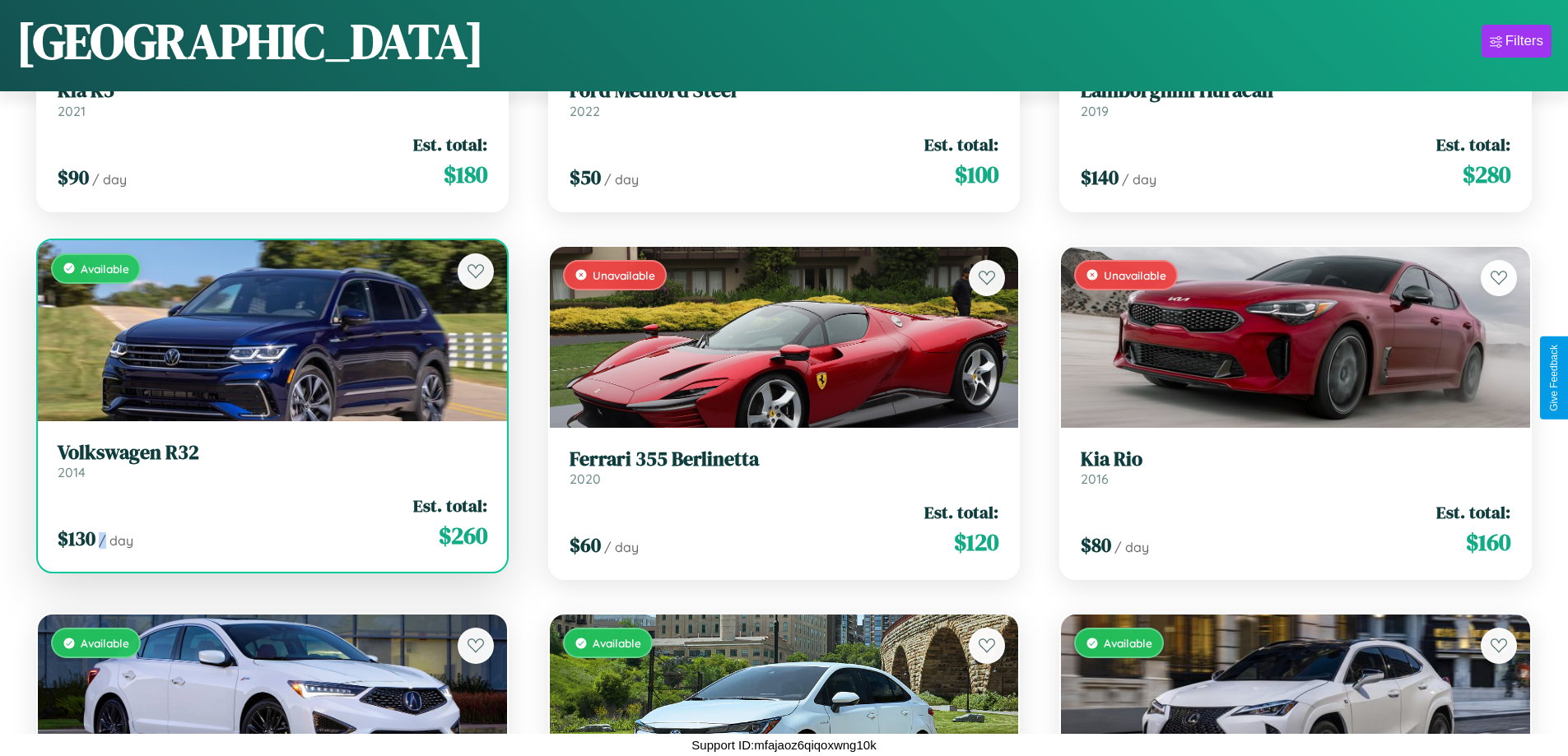
click at [270, 523] on div "$ 130 / day Est. total: $ 260" at bounding box center [272, 523] width 429 height 59
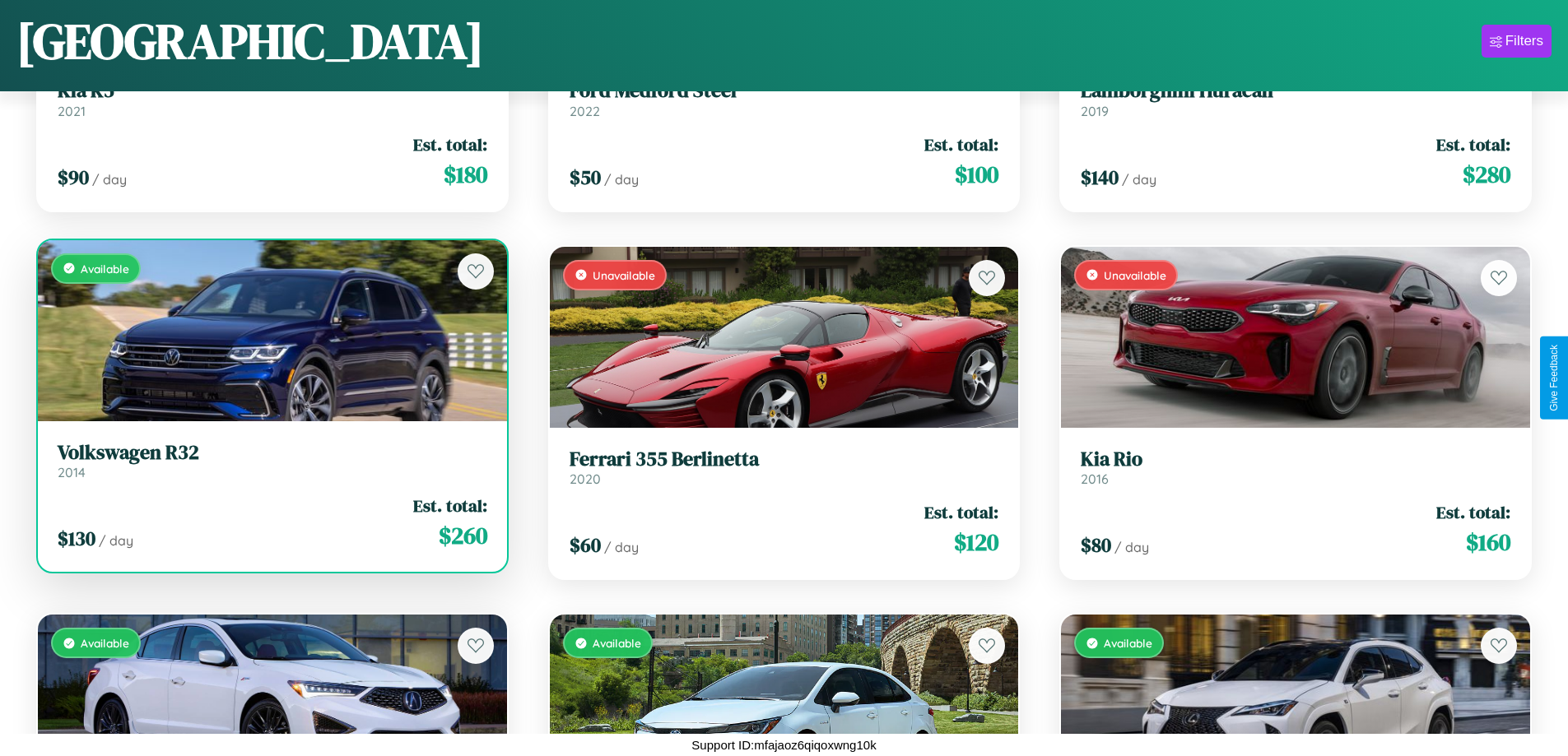
click at [270, 461] on h3 "Volkswagen R32" at bounding box center [272, 453] width 429 height 24
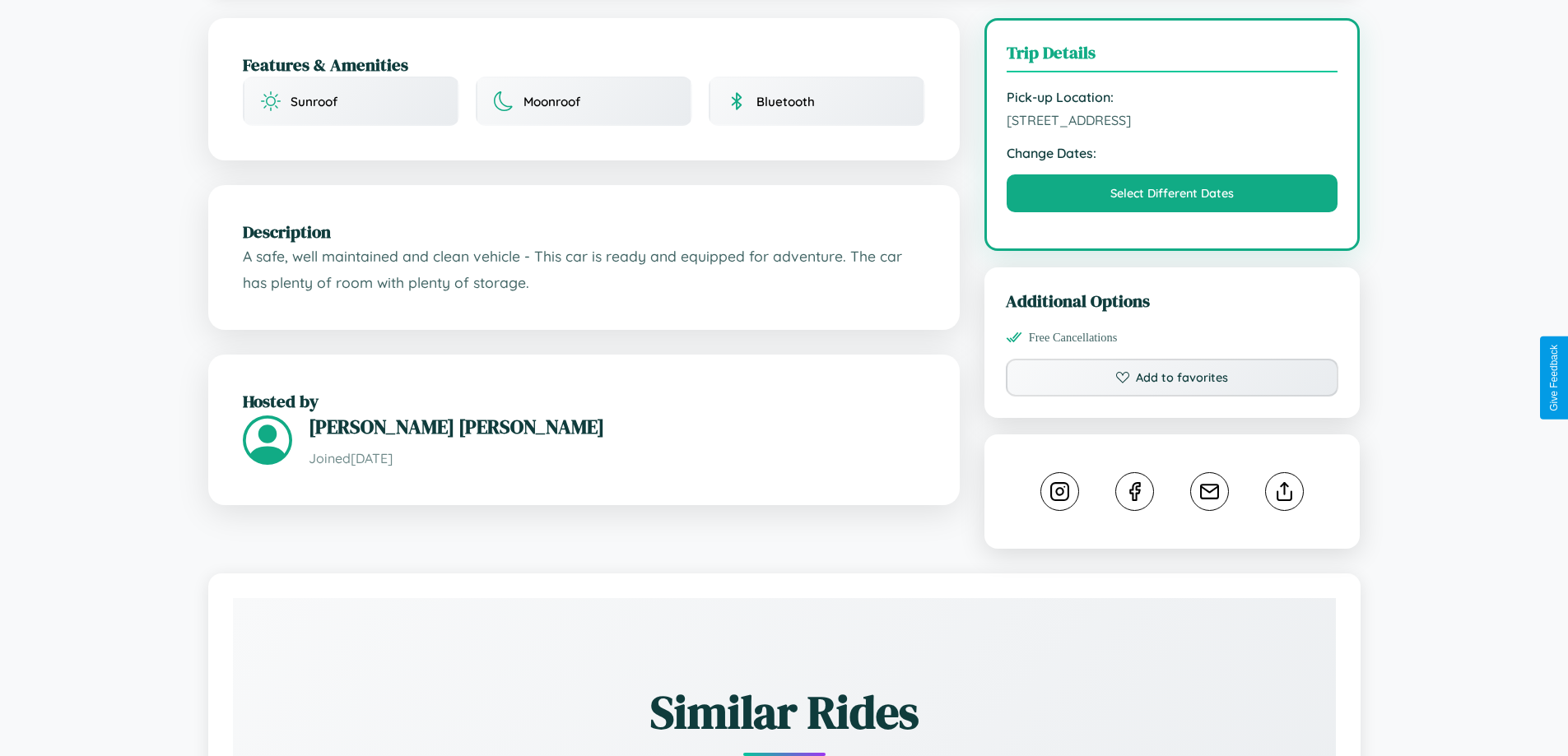
scroll to position [896, 0]
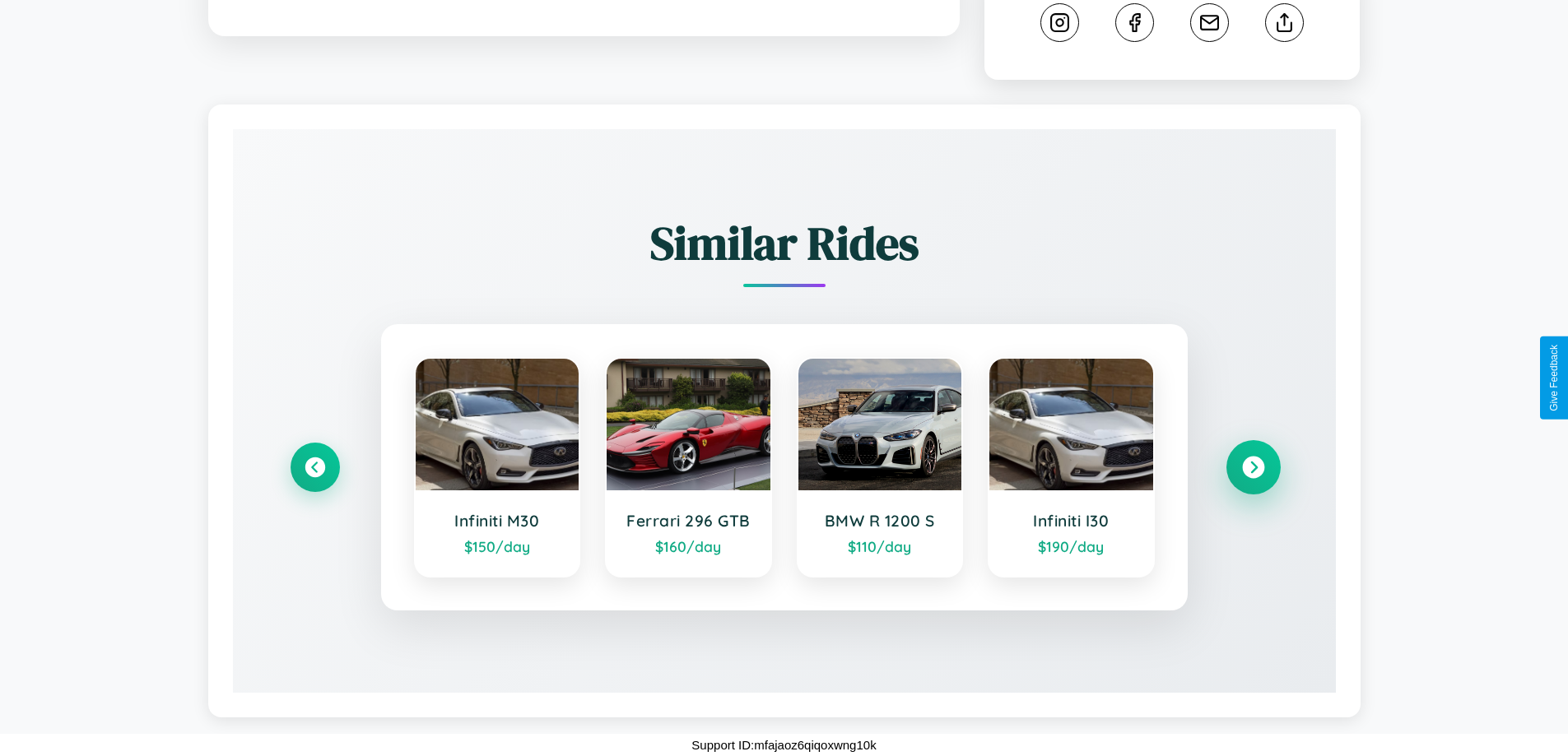
click at [1252, 467] on icon at bounding box center [1252, 468] width 22 height 22
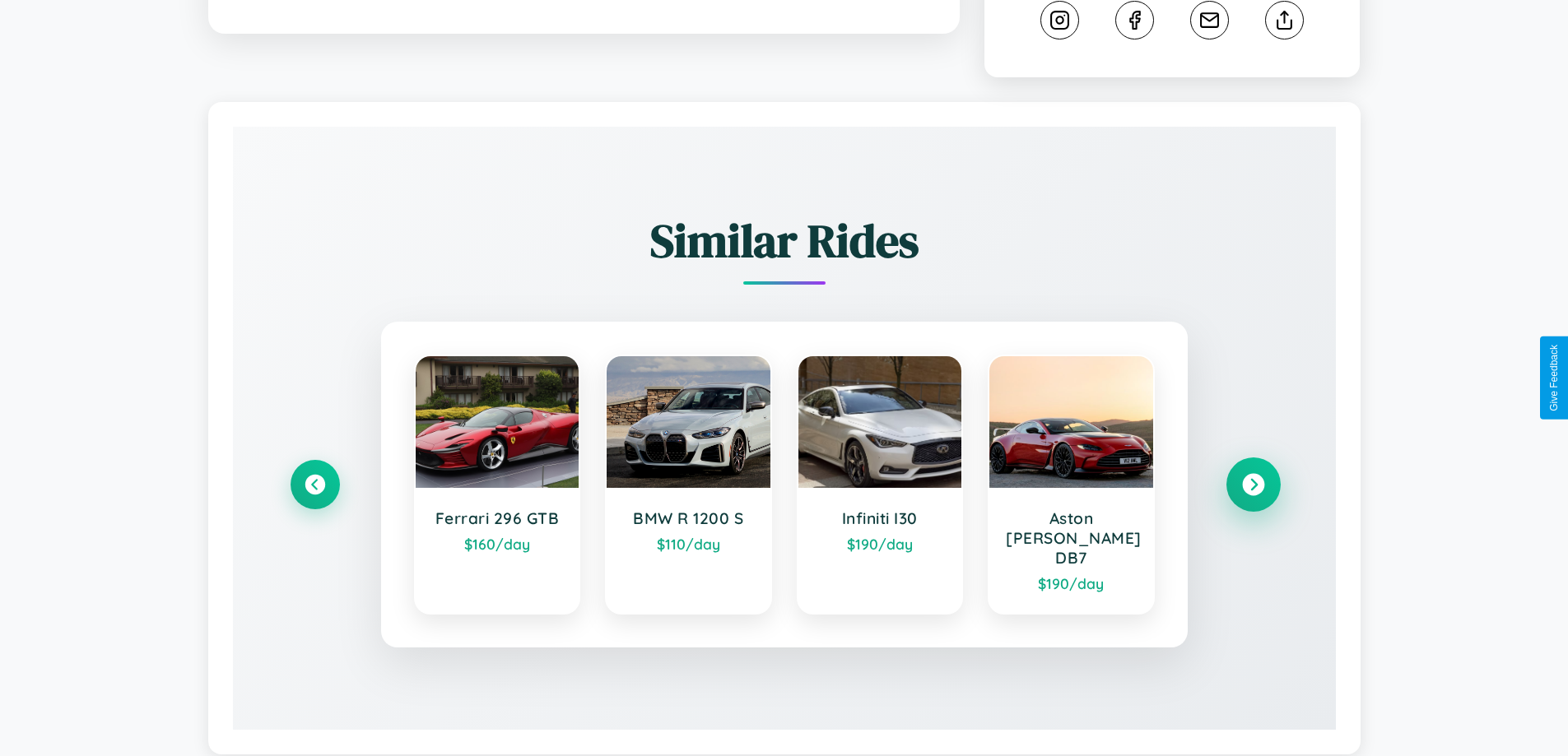
click at [1252, 477] on icon at bounding box center [1252, 485] width 22 height 22
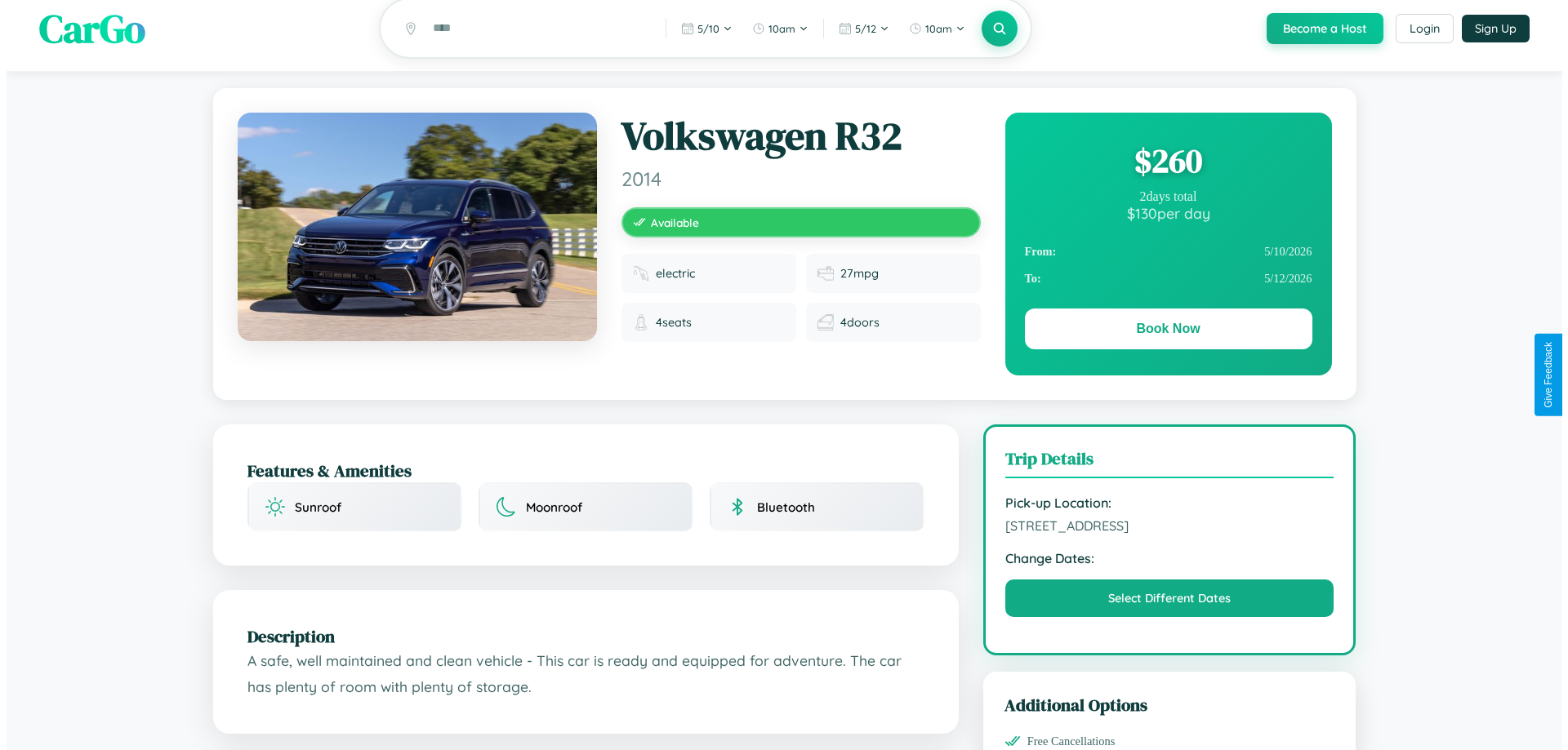
scroll to position [0, 0]
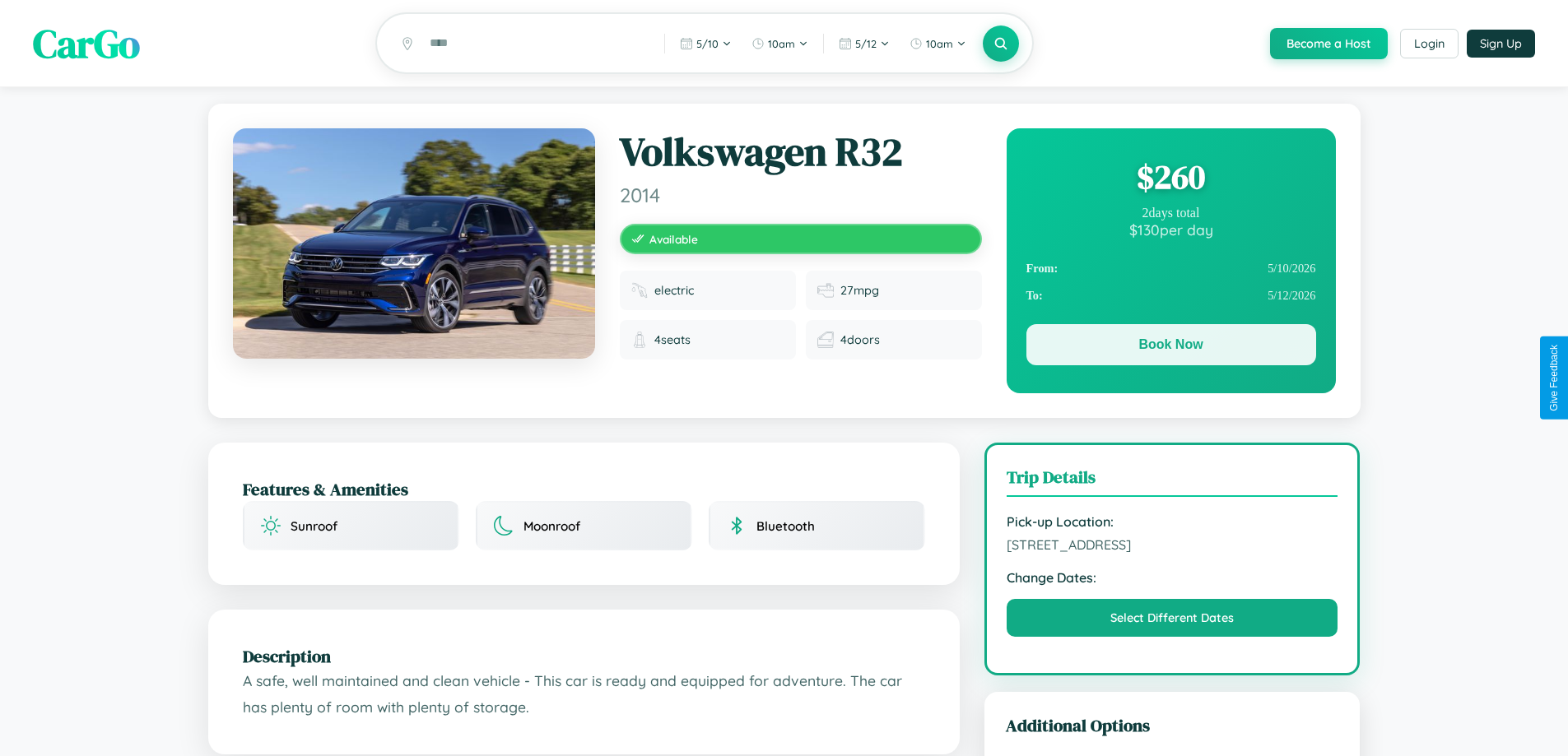
click at [1170, 348] on button "Book Now" at bounding box center [1171, 344] width 290 height 41
